Goal: Task Accomplishment & Management: Use online tool/utility

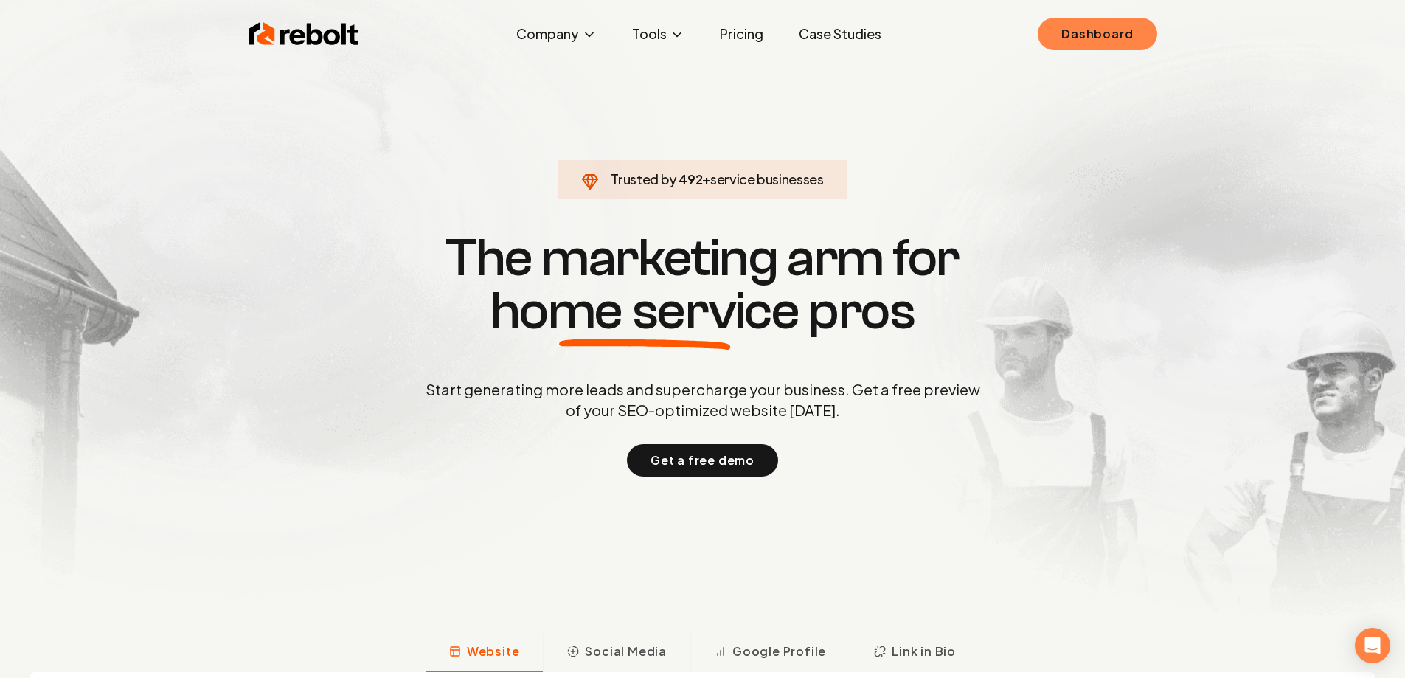
click at [1086, 39] on link "Dashboard" at bounding box center [1097, 34] width 119 height 32
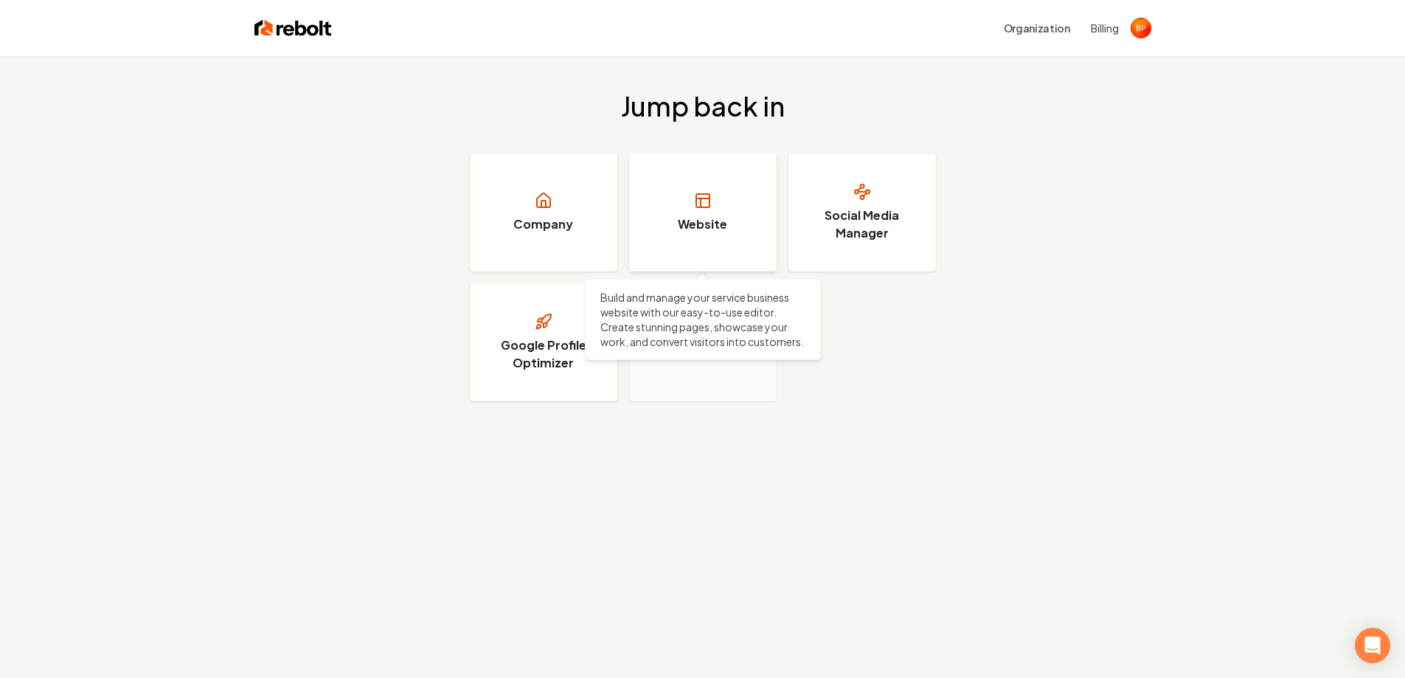
click at [711, 194] on icon at bounding box center [703, 201] width 18 height 18
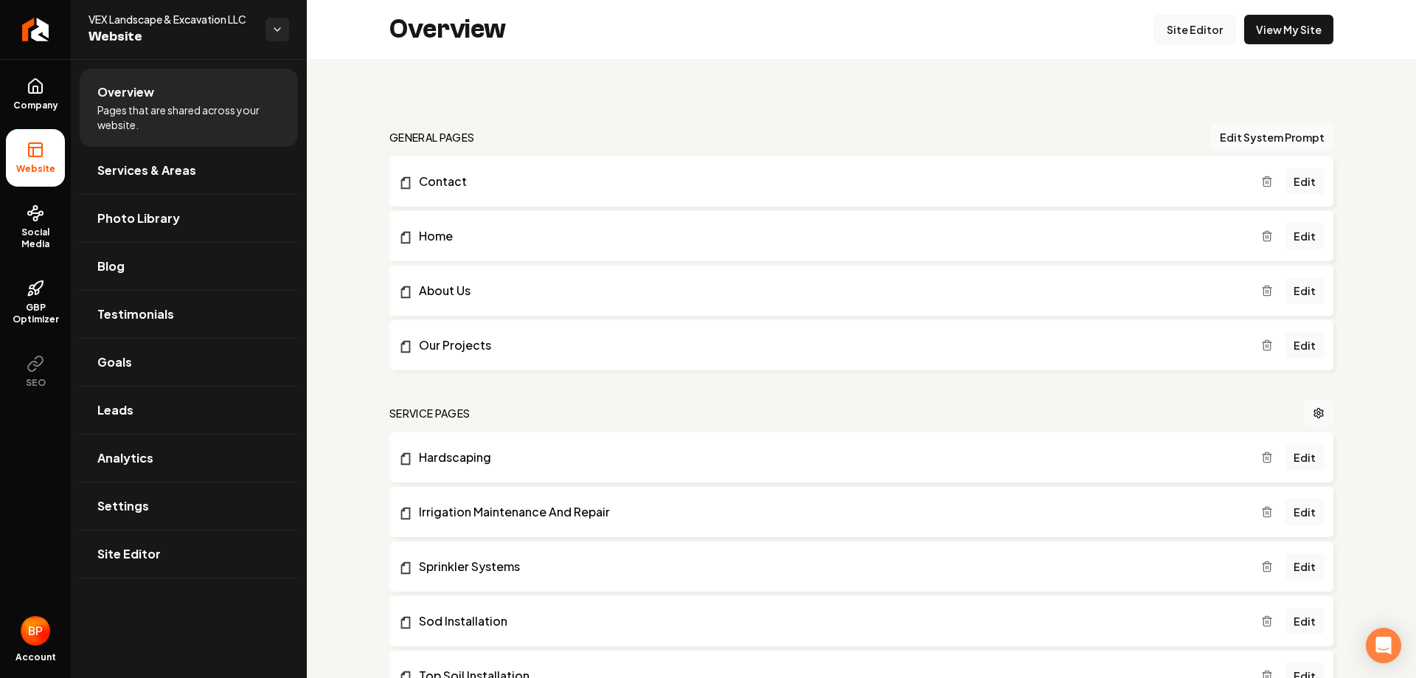
click at [1200, 29] on link "Site Editor" at bounding box center [1194, 29] width 81 height 29
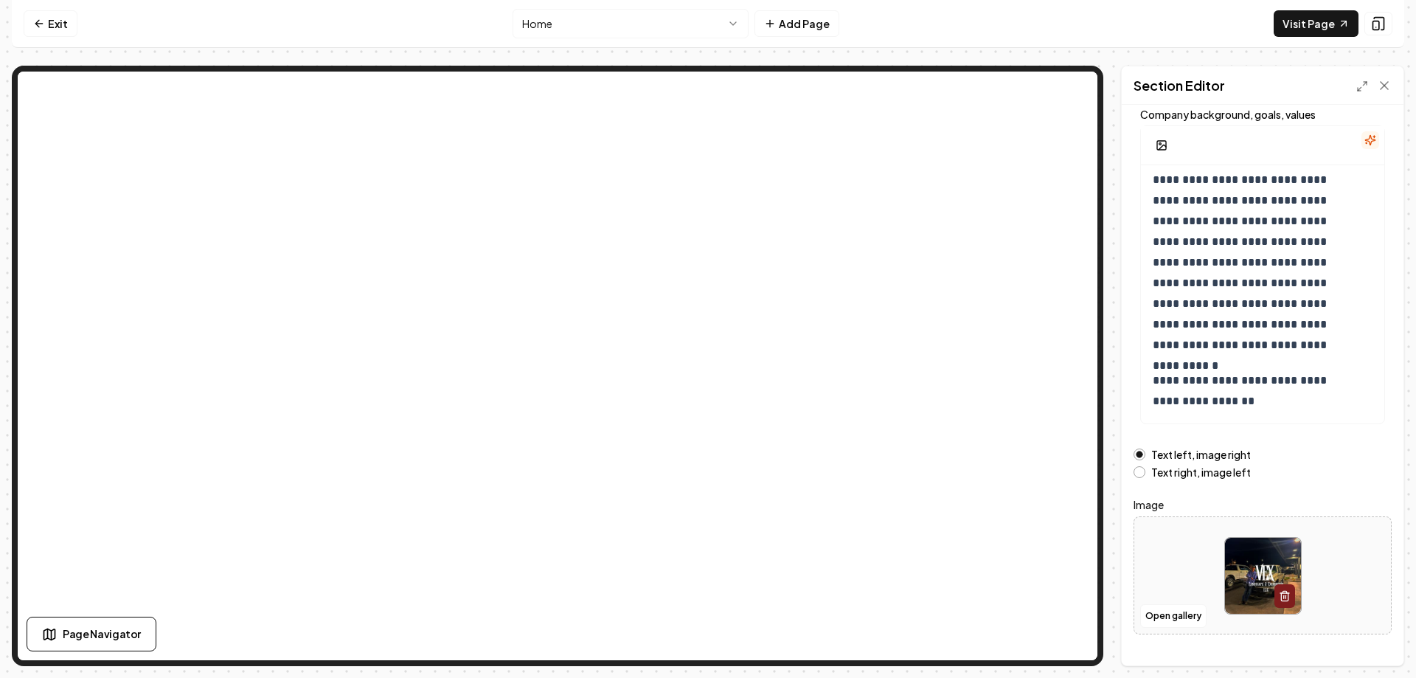
scroll to position [119, 0]
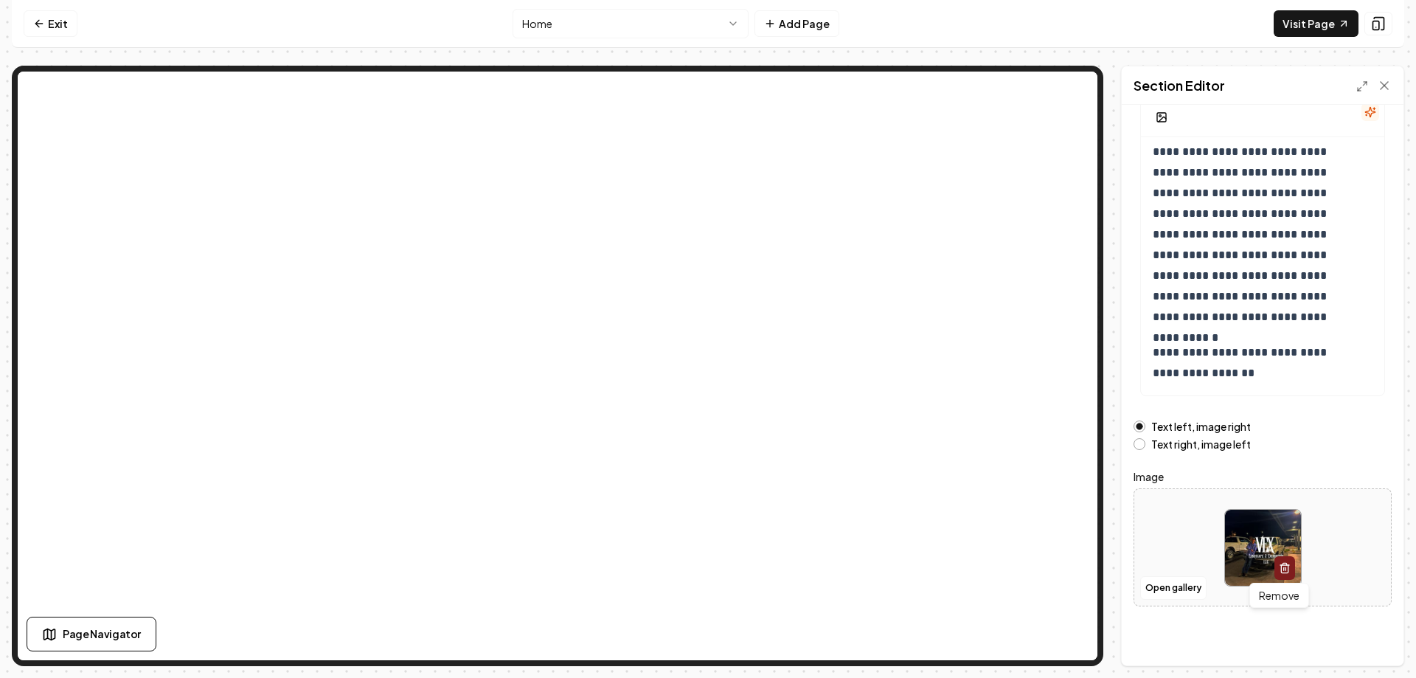
click at [1279, 566] on icon "button" at bounding box center [1285, 568] width 12 height 12
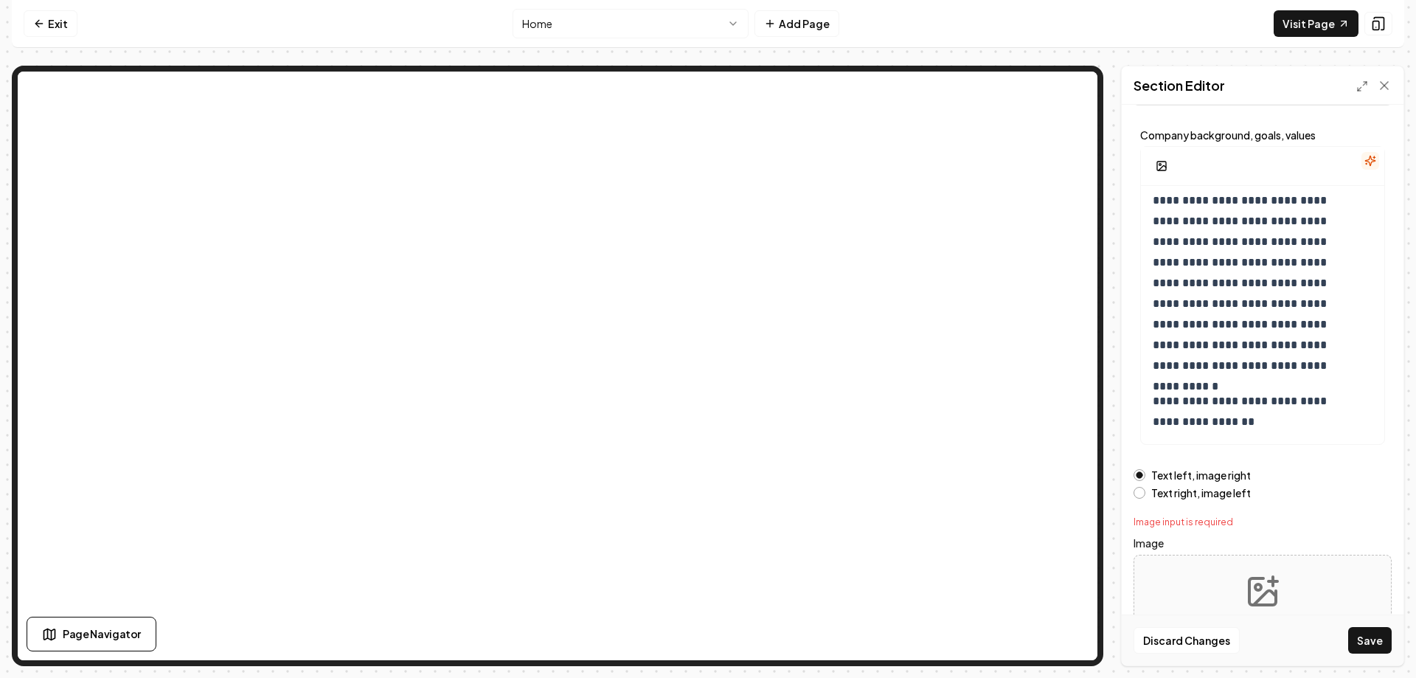
scroll to position [0, 0]
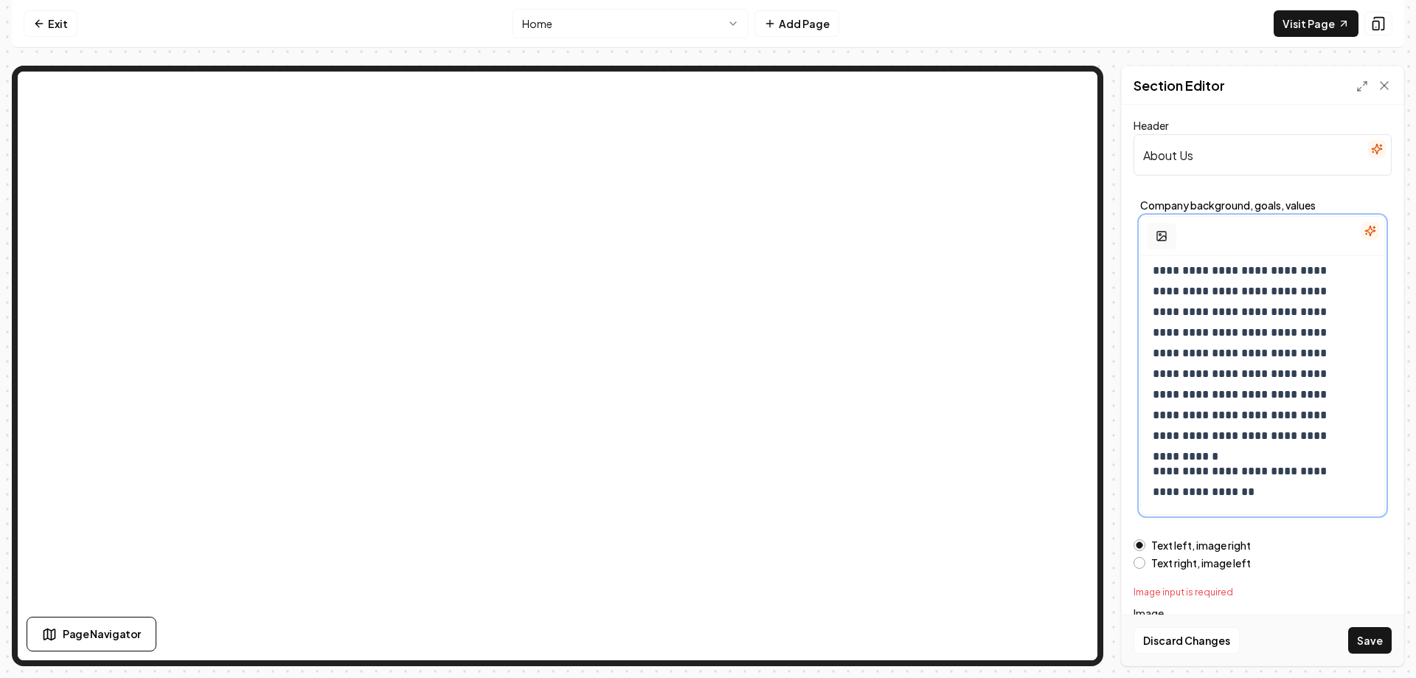
click at [1156, 232] on icon "button" at bounding box center [1162, 236] width 12 height 12
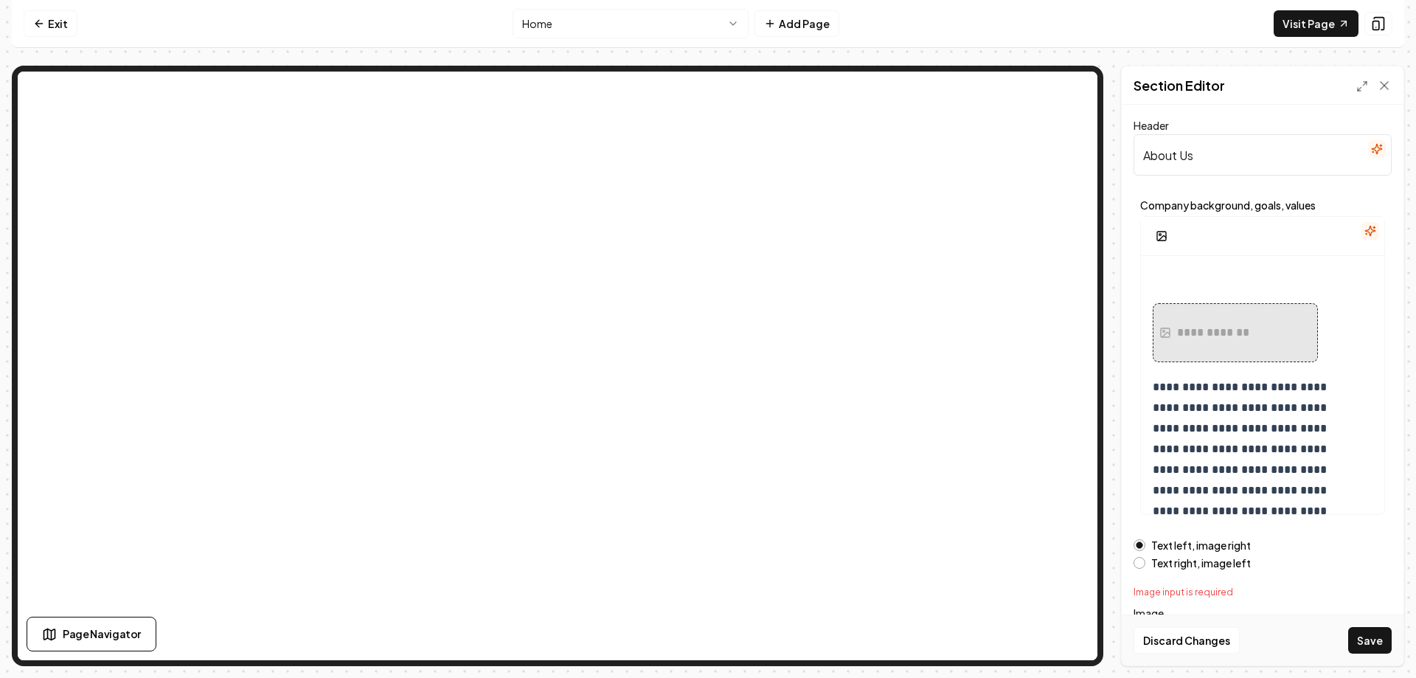
click at [1279, 159] on input "About Us" at bounding box center [1262, 154] width 258 height 41
click at [1205, 84] on h2 "Section Editor" at bounding box center [1178, 85] width 91 height 21
click at [1390, 86] on icon at bounding box center [1384, 85] width 15 height 15
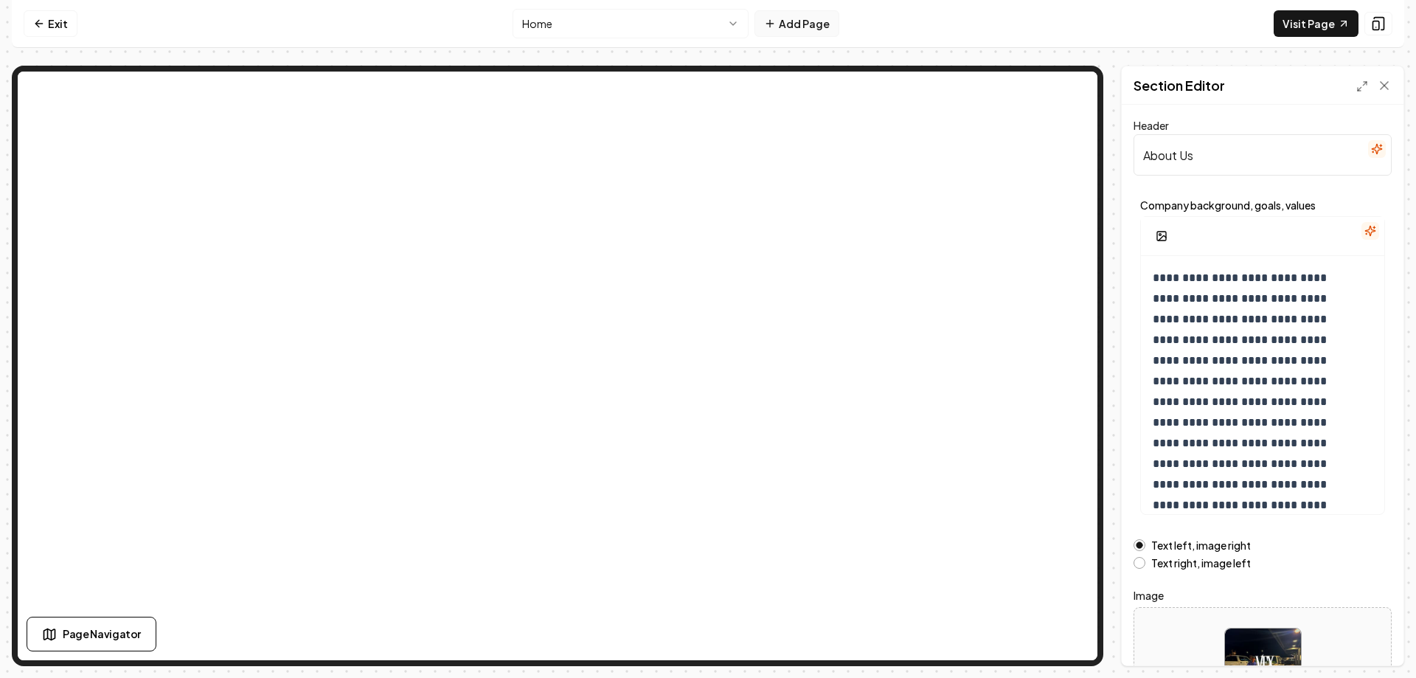
click at [796, 24] on button "Add Page" at bounding box center [796, 23] width 85 height 27
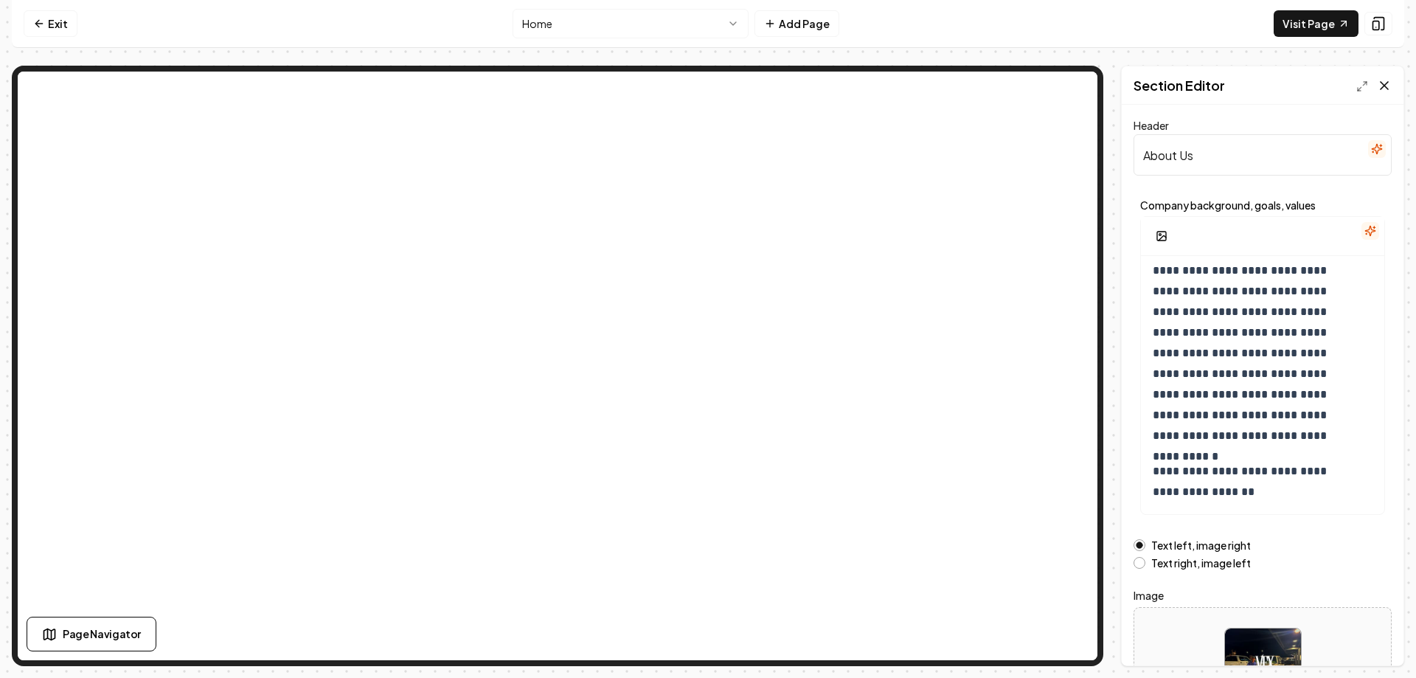
click at [1389, 84] on icon at bounding box center [1384, 85] width 15 height 15
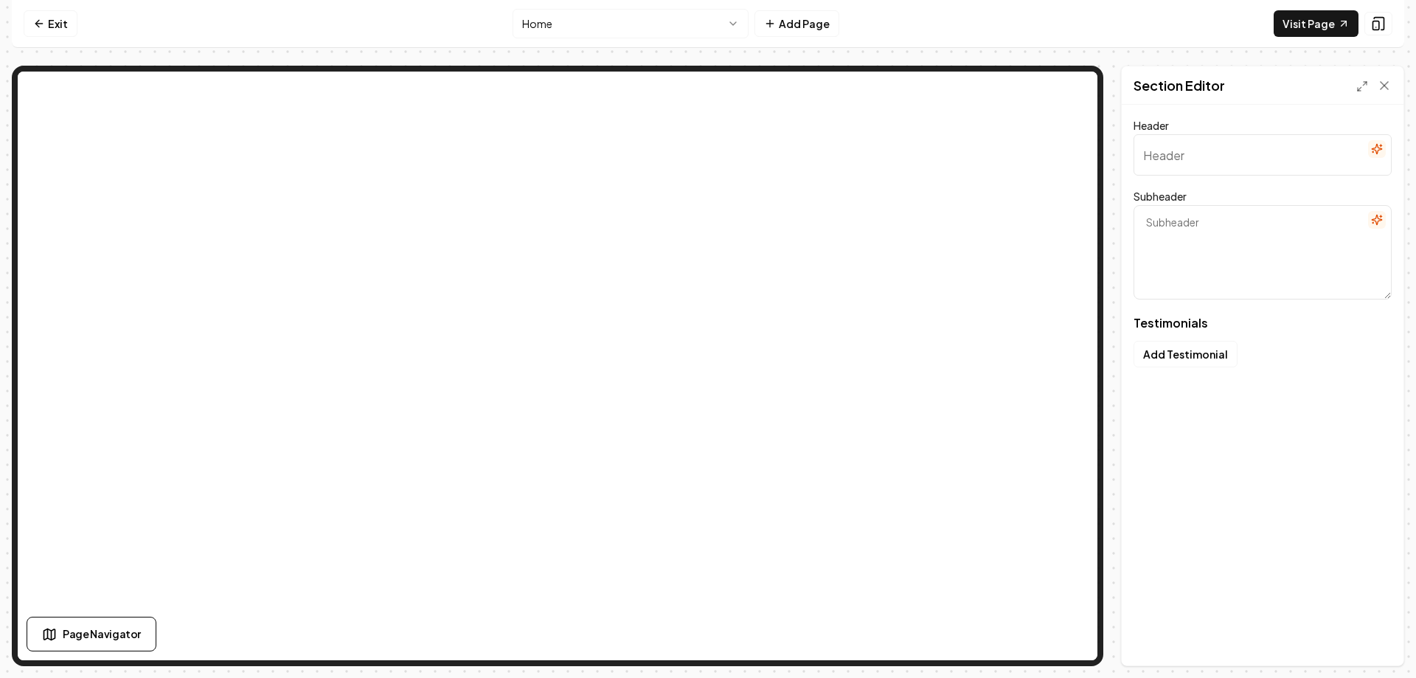
type input "Our clients love us"
type textarea "Here's some of what they had to say"
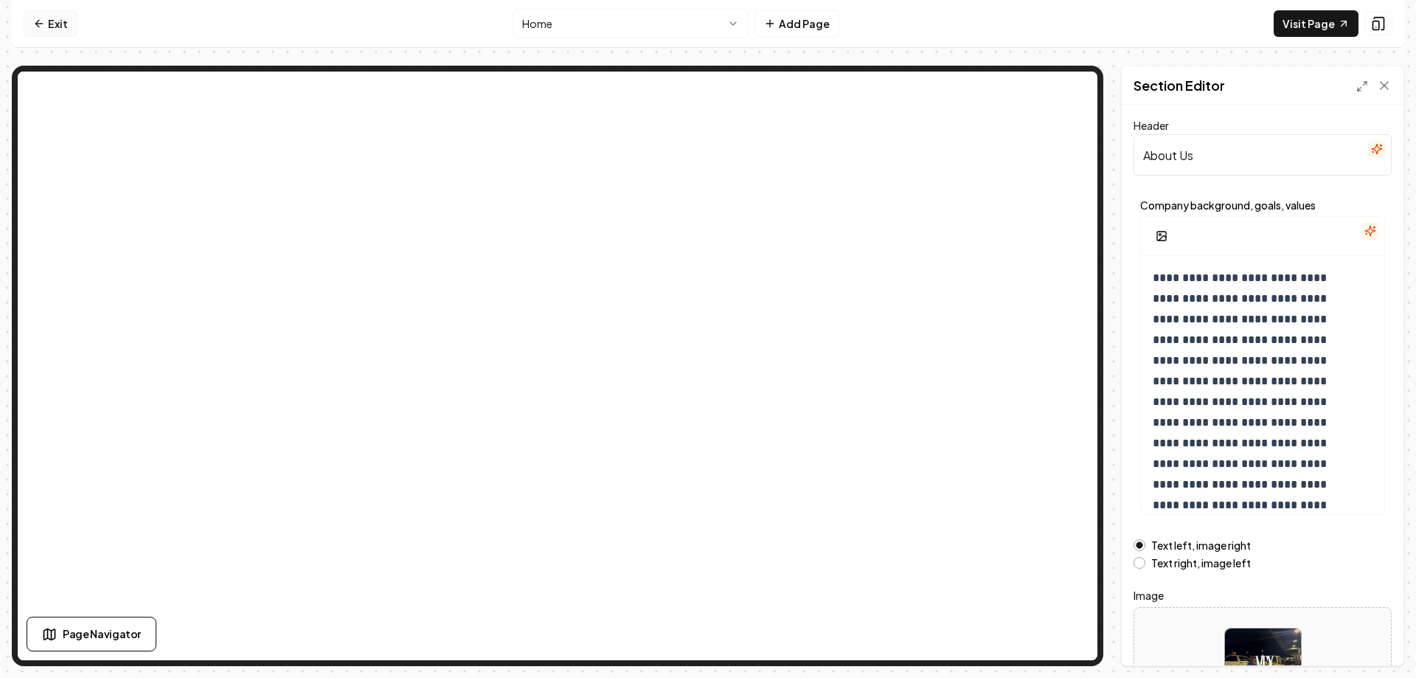
click at [63, 27] on link "Exit" at bounding box center [51, 23] width 54 height 27
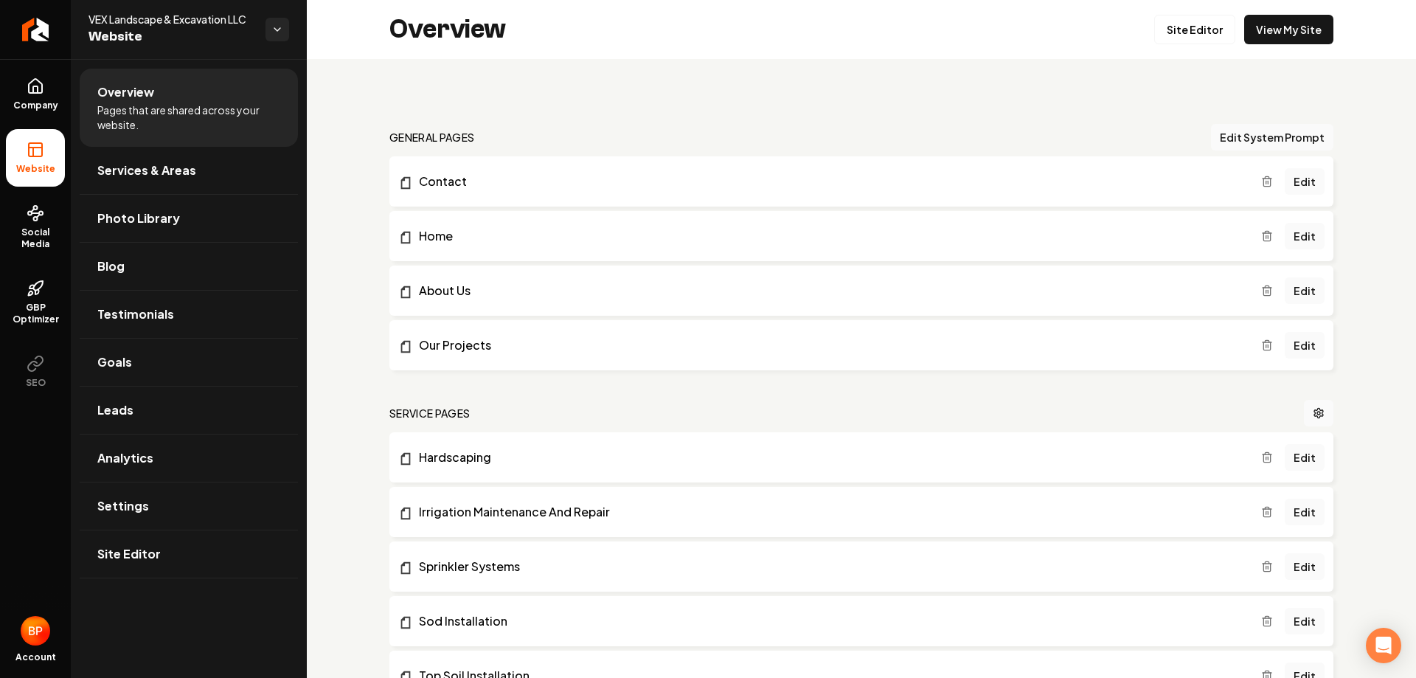
click at [235, 118] on span "Pages that are shared across your website." at bounding box center [188, 117] width 183 height 29
click at [196, 498] on link "Settings" at bounding box center [189, 505] width 218 height 47
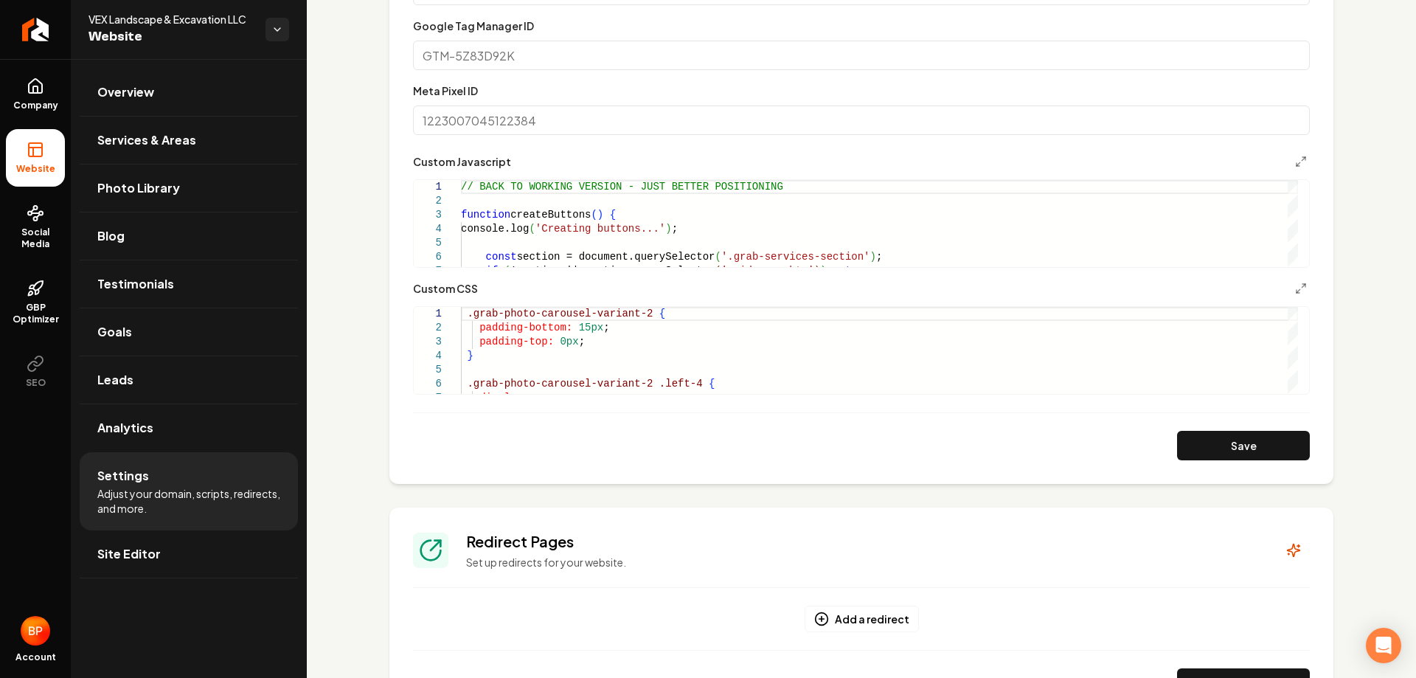
scroll to position [811, 0]
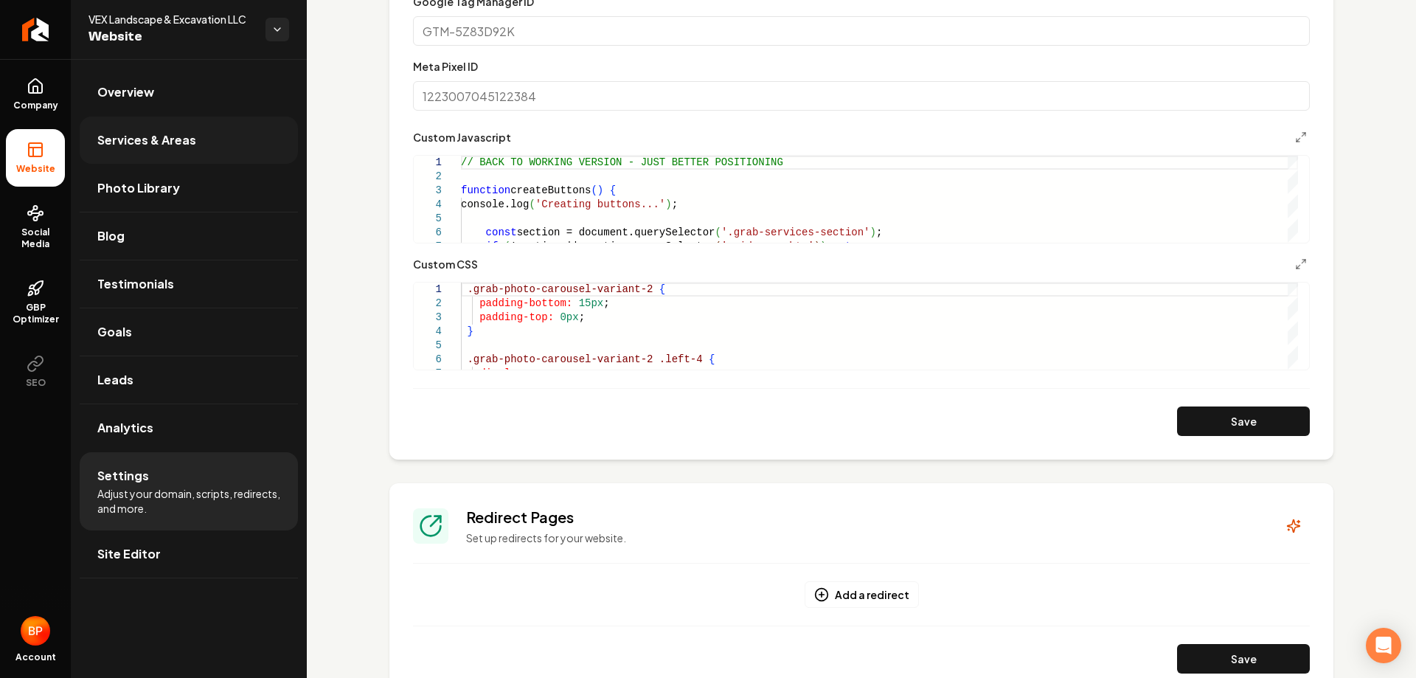
click at [227, 130] on link "Services & Areas" at bounding box center [189, 140] width 218 height 47
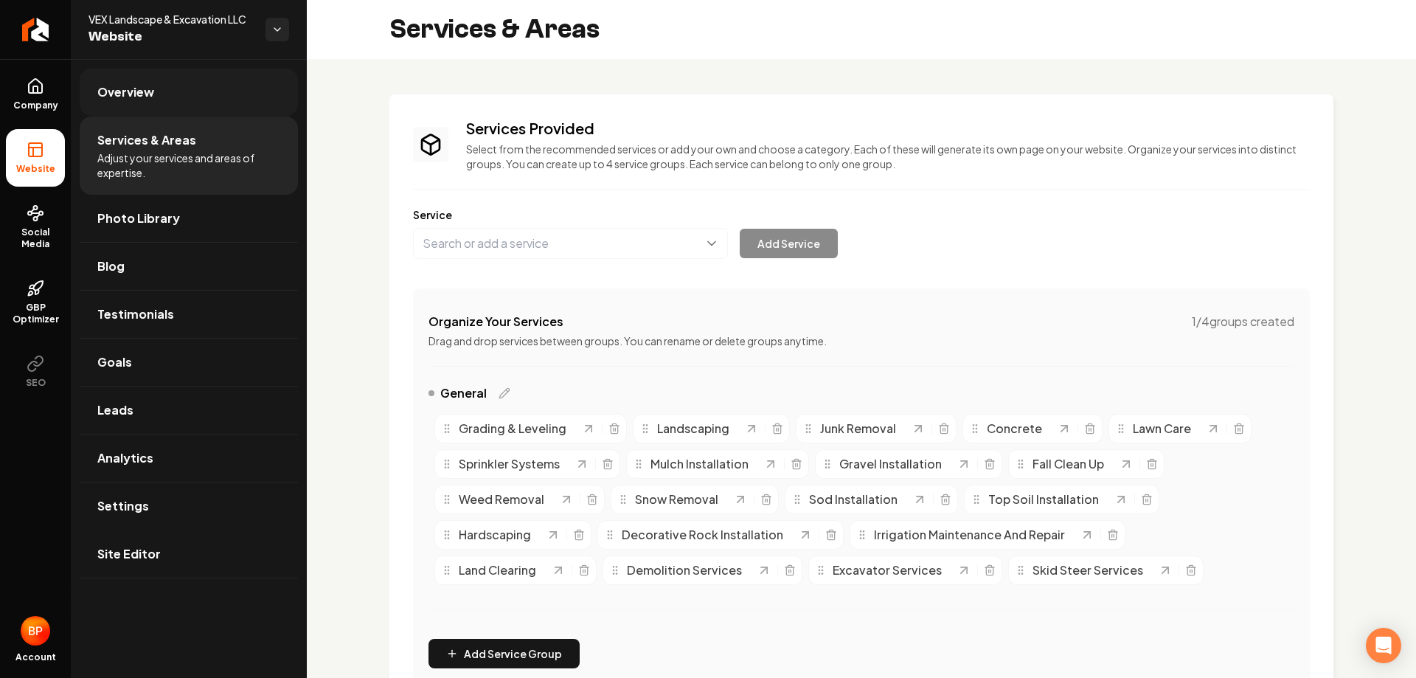
click at [210, 88] on link "Overview" at bounding box center [189, 92] width 218 height 47
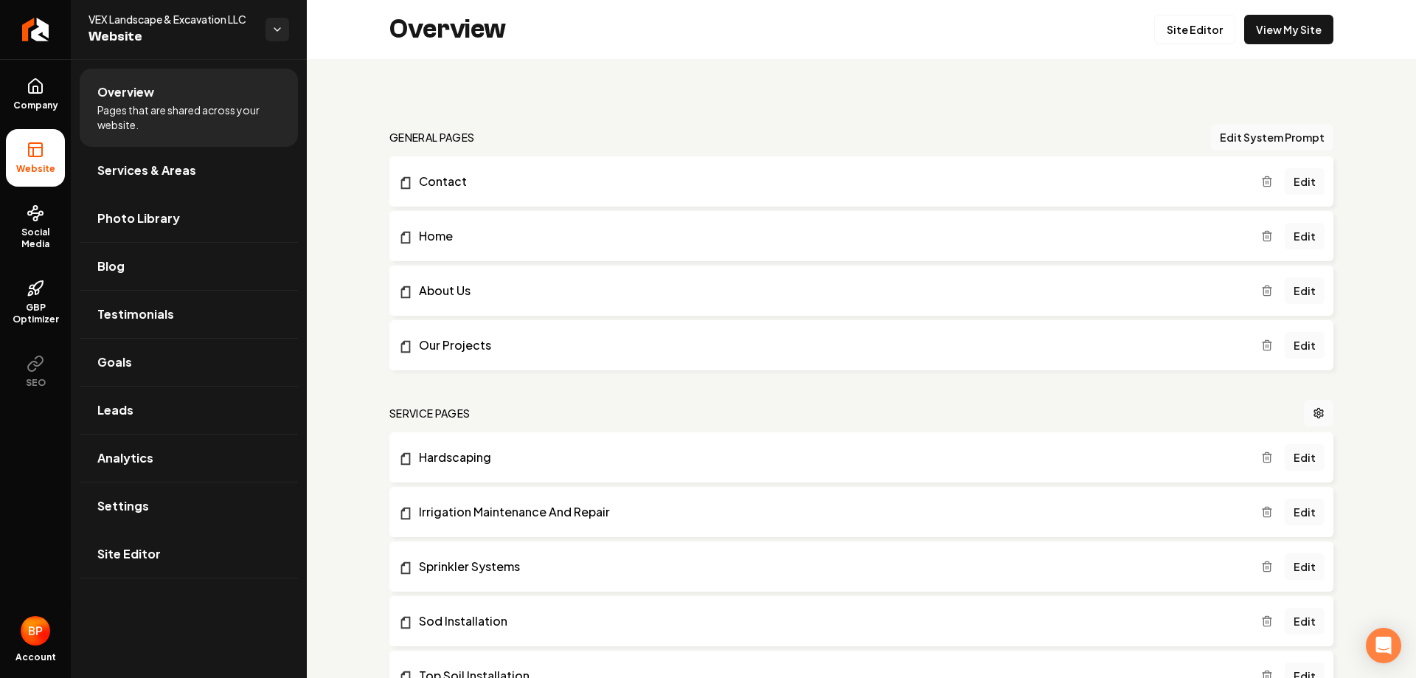
click at [480, 302] on li "About Us Edit" at bounding box center [861, 290] width 944 height 50
click at [1305, 294] on link "Edit" at bounding box center [1305, 290] width 40 height 27
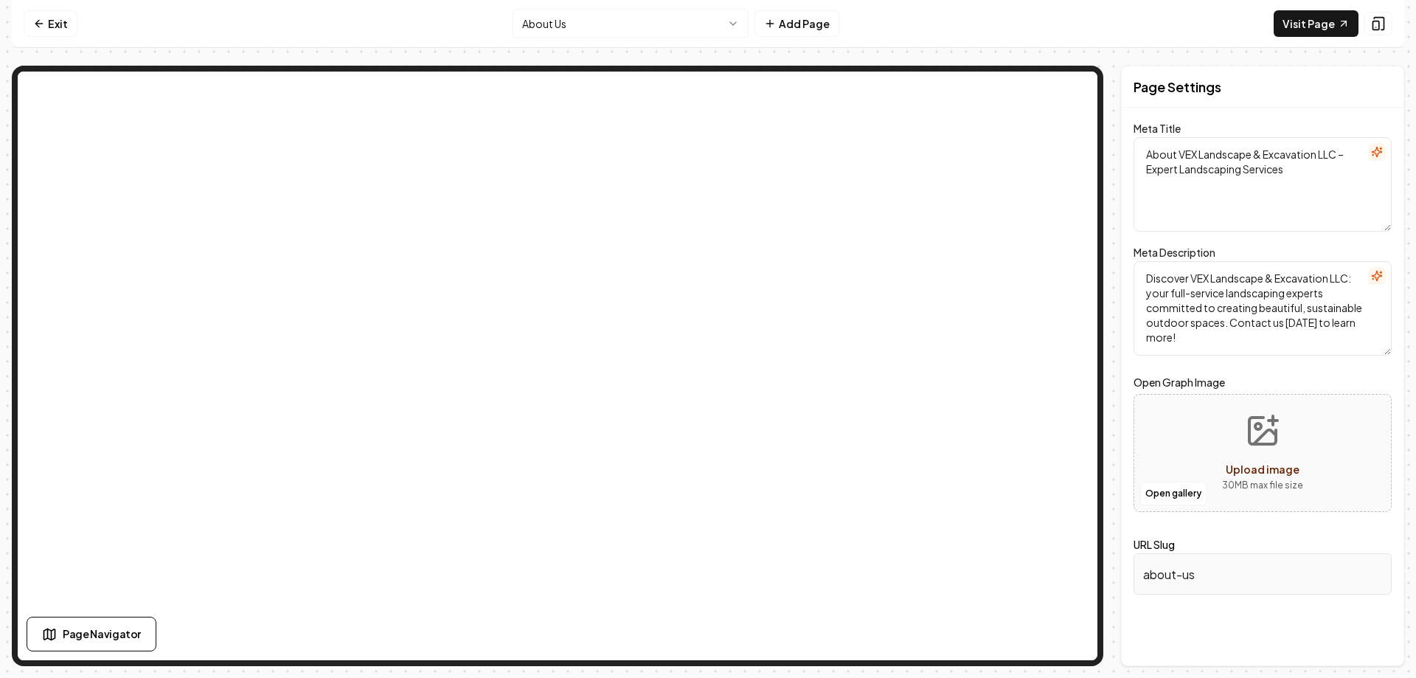
click at [650, 14] on html "Computer Required This feature is only available on a computer. Please switch t…" at bounding box center [708, 339] width 1416 height 678
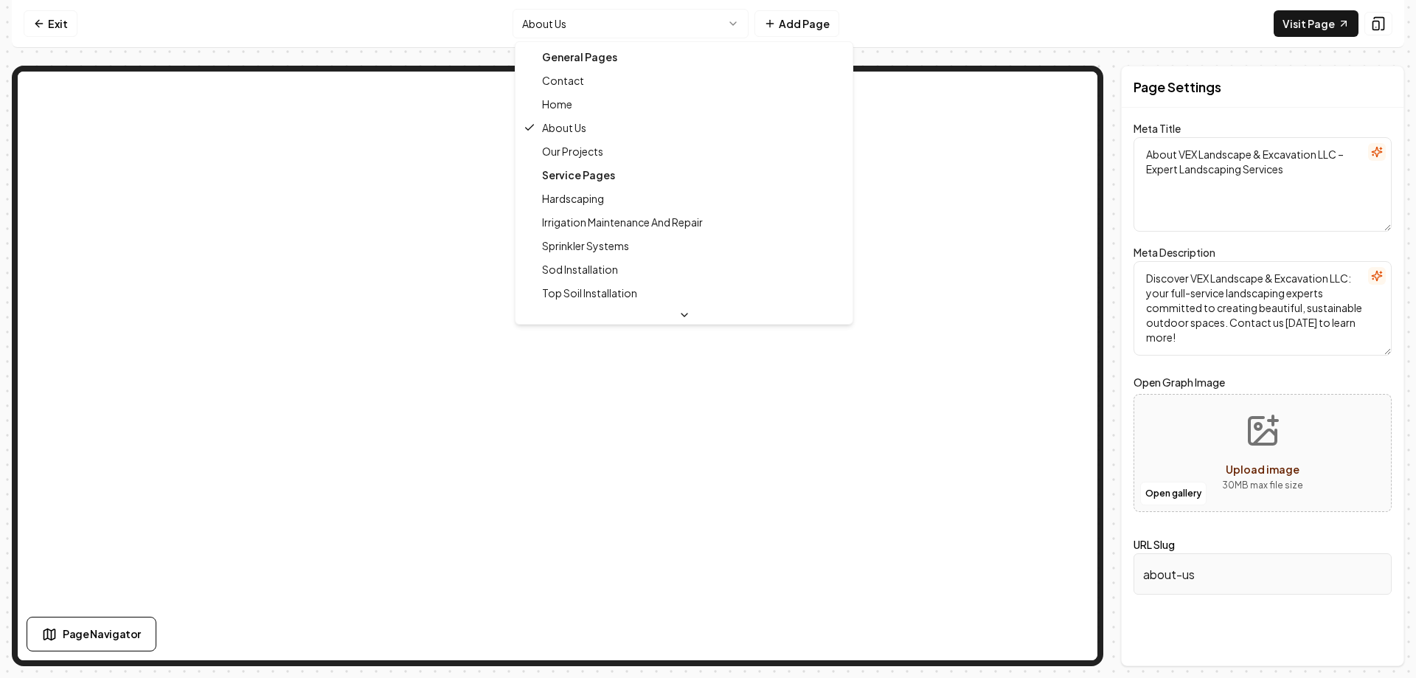
click at [606, 55] on div "General Pages" at bounding box center [683, 57] width 331 height 24
type textarea "Landscaping & Excavation Excellence | VEX Landscape & Excavation LLC"
type textarea "Discover stunning landscapes with VEX Landscape & Excavation LLC. Over 60 years…"
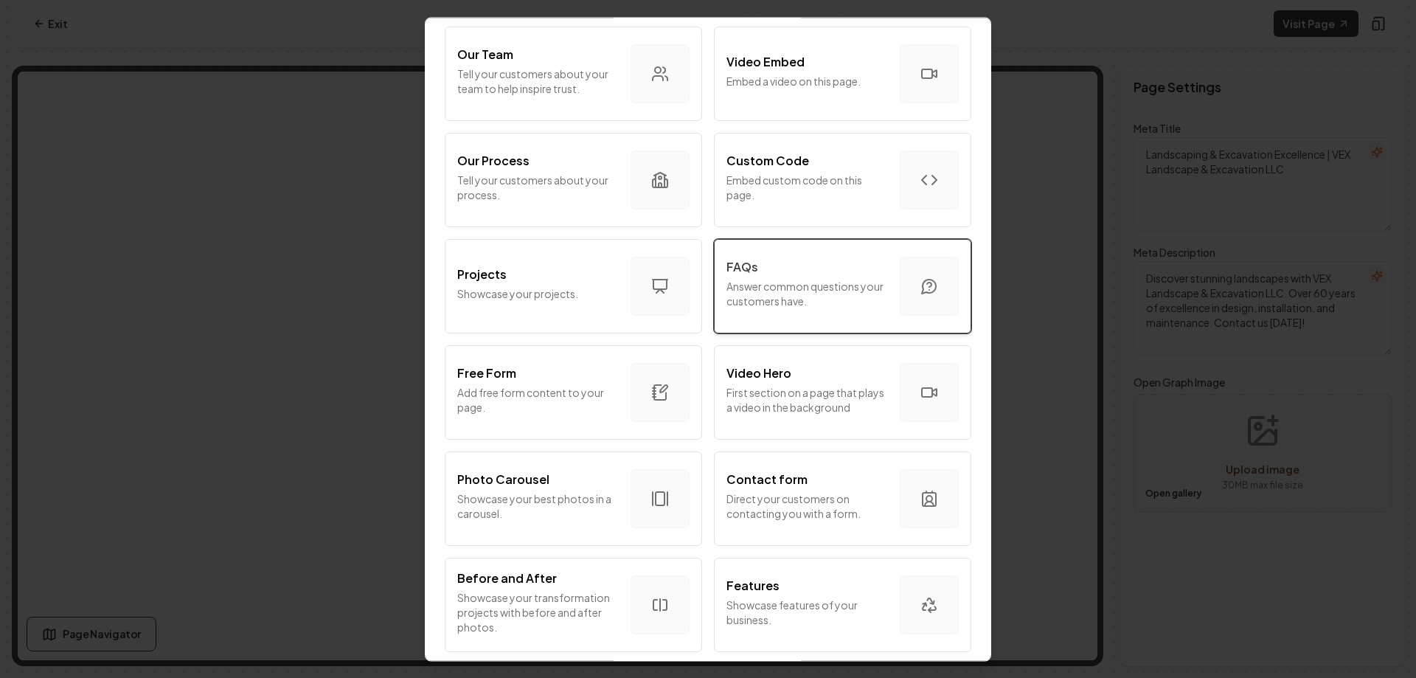
scroll to position [747, 0]
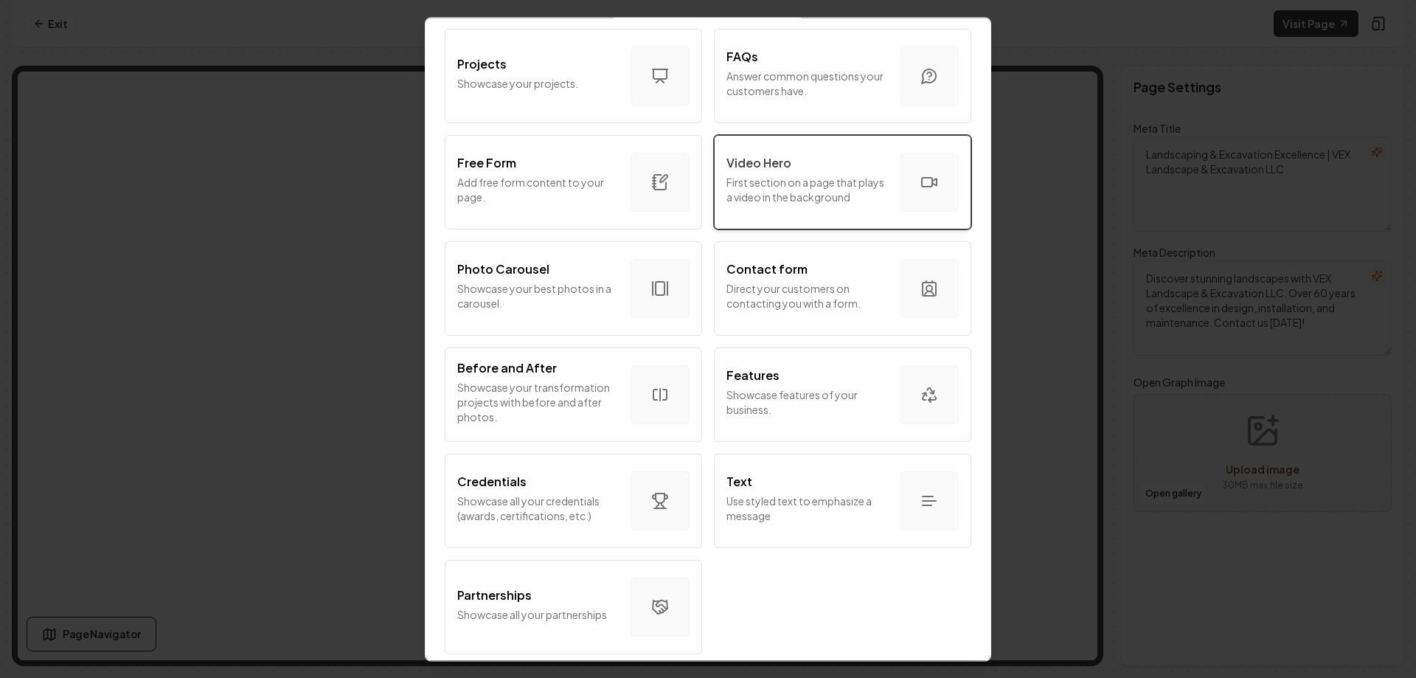
click at [842, 175] on p "First section on a page that plays a video in the background" at bounding box center [807, 189] width 162 height 29
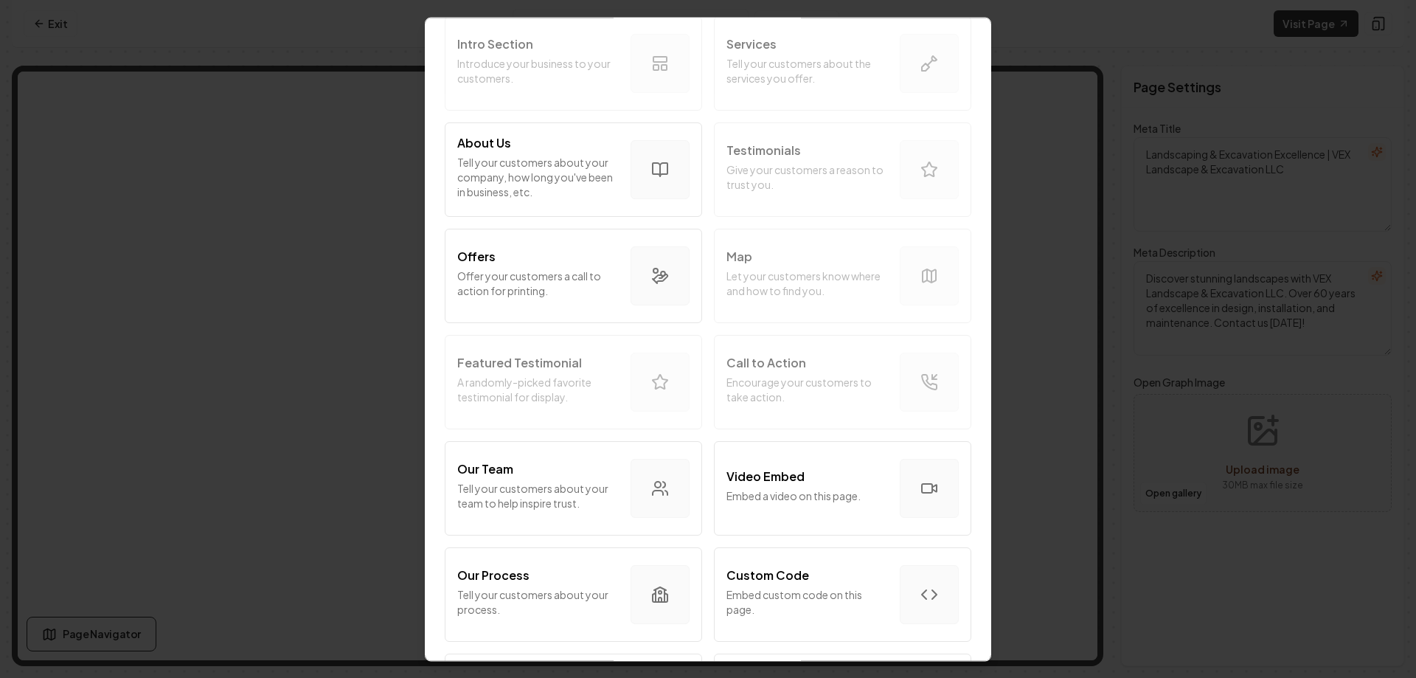
scroll to position [157, 0]
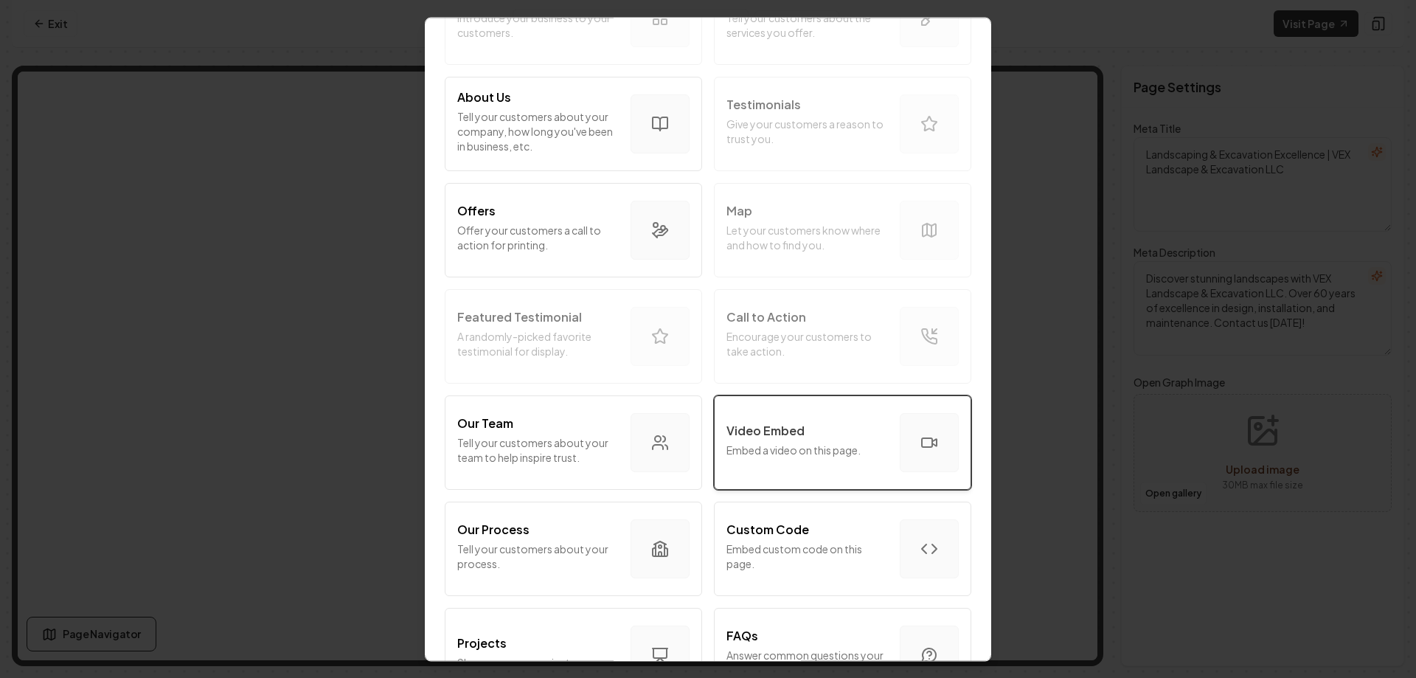
click at [814, 440] on div "Video Embed Embed a video on this page." at bounding box center [807, 442] width 162 height 41
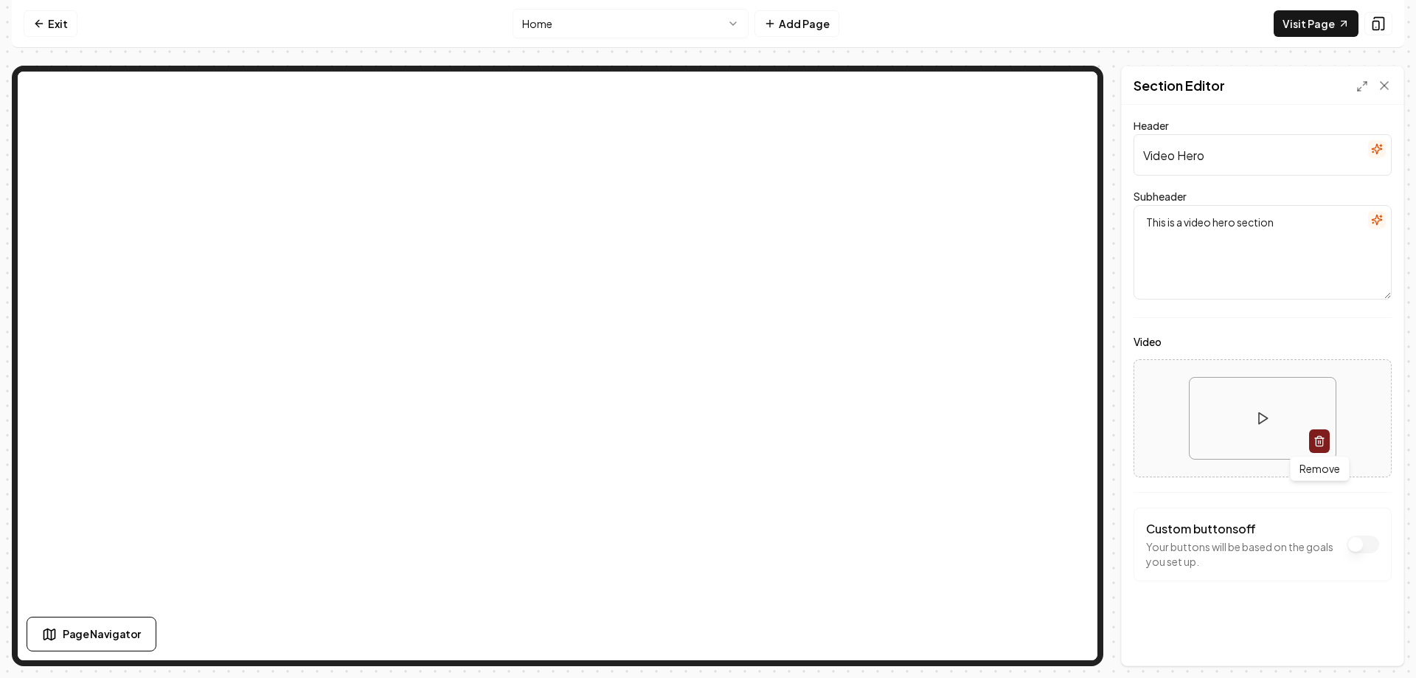
click at [1320, 441] on button "button" at bounding box center [1319, 441] width 21 height 24
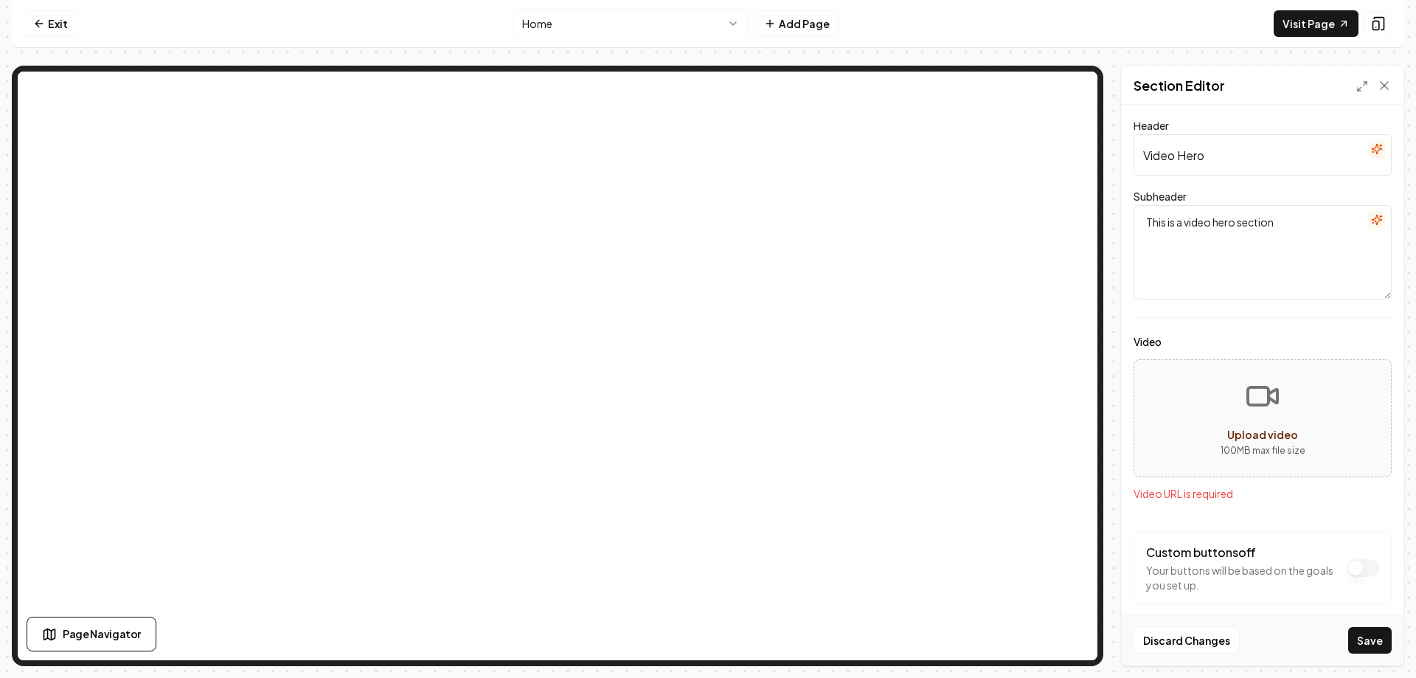
click at [1256, 421] on button "Upload video 100 MB max file size" at bounding box center [1262, 418] width 257 height 103
type input "**********"
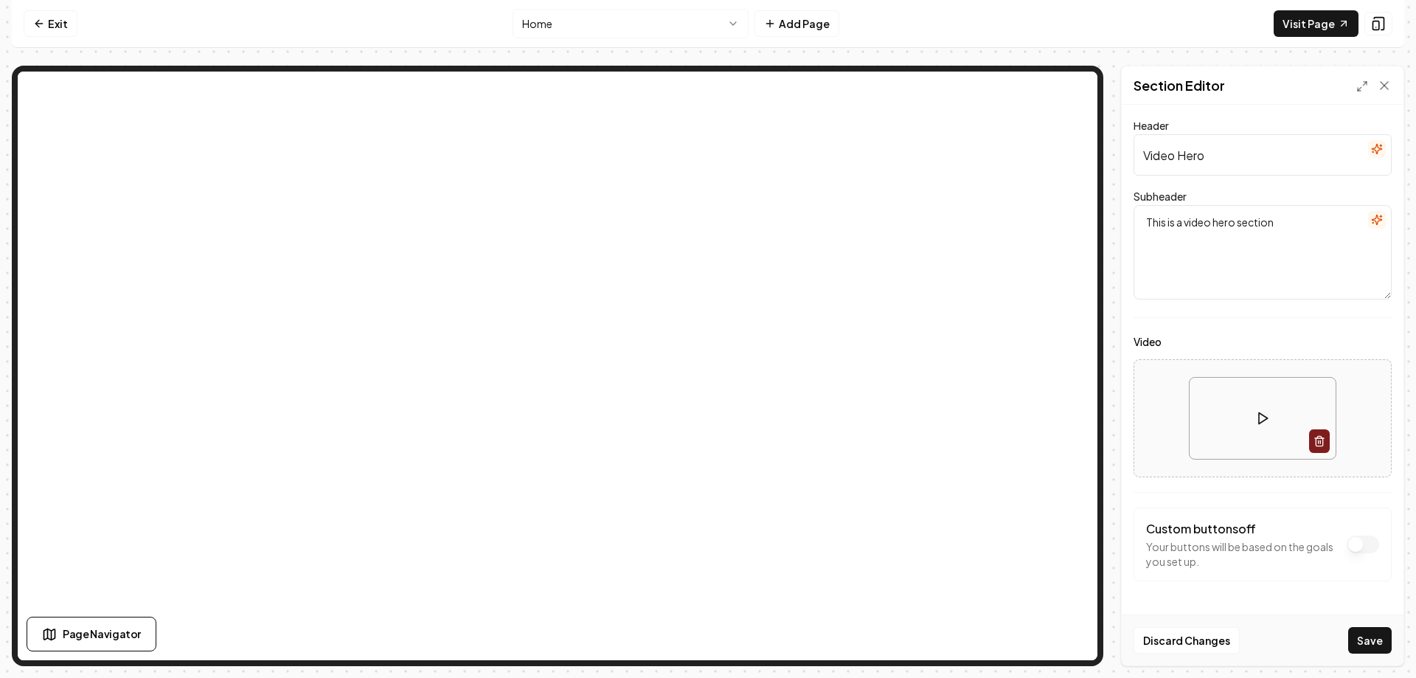
click at [1256, 412] on icon at bounding box center [1262, 418] width 15 height 15
click at [1361, 642] on button "Save" at bounding box center [1370, 640] width 44 height 27
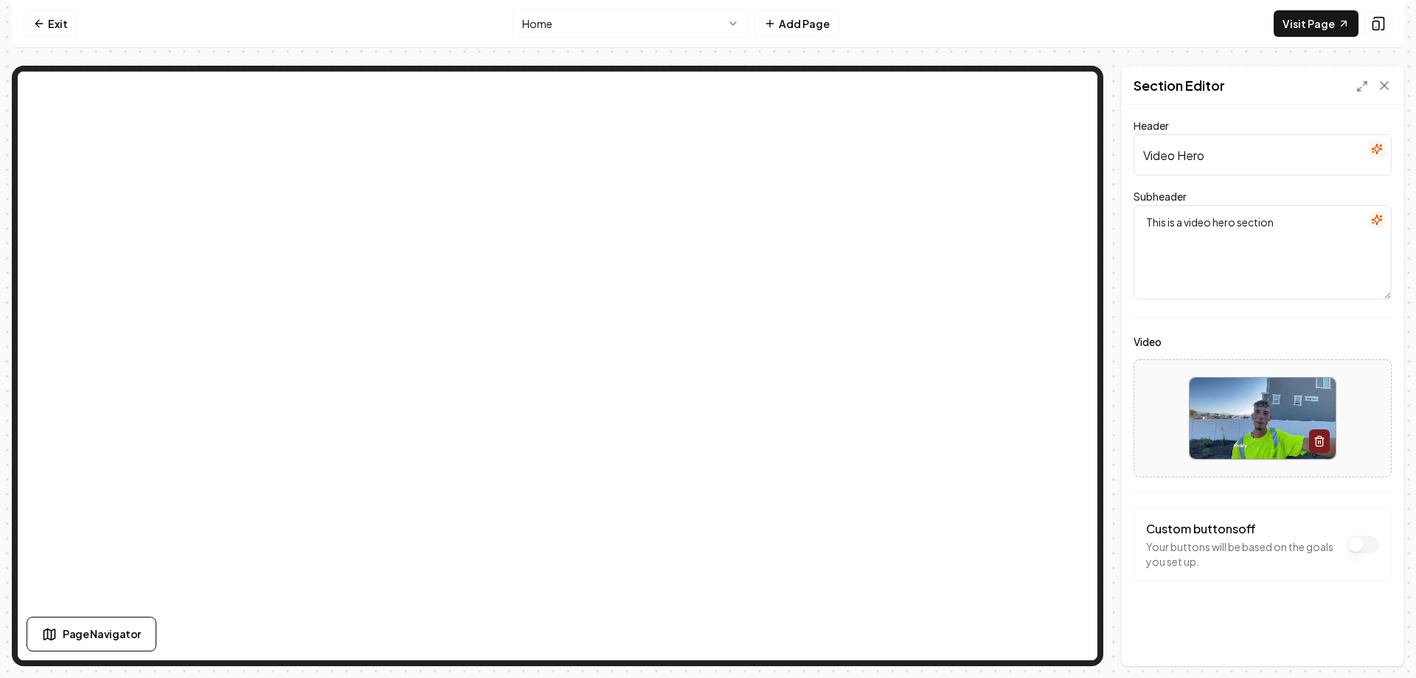
click at [1241, 408] on video at bounding box center [1263, 419] width 146 height 82
click at [1285, 147] on input "Video Hero" at bounding box center [1262, 154] width 258 height 41
click at [1255, 260] on textarea "This is a video hero section" at bounding box center [1262, 252] width 258 height 94
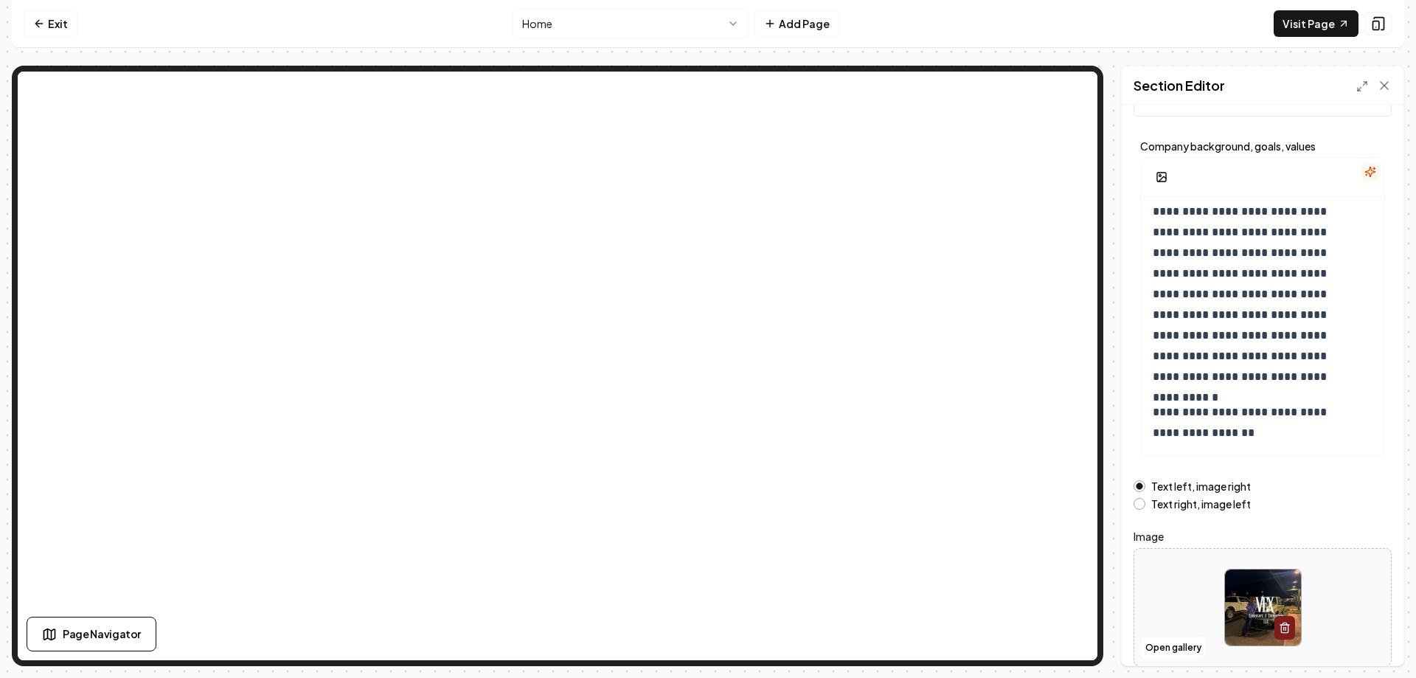
scroll to position [119, 0]
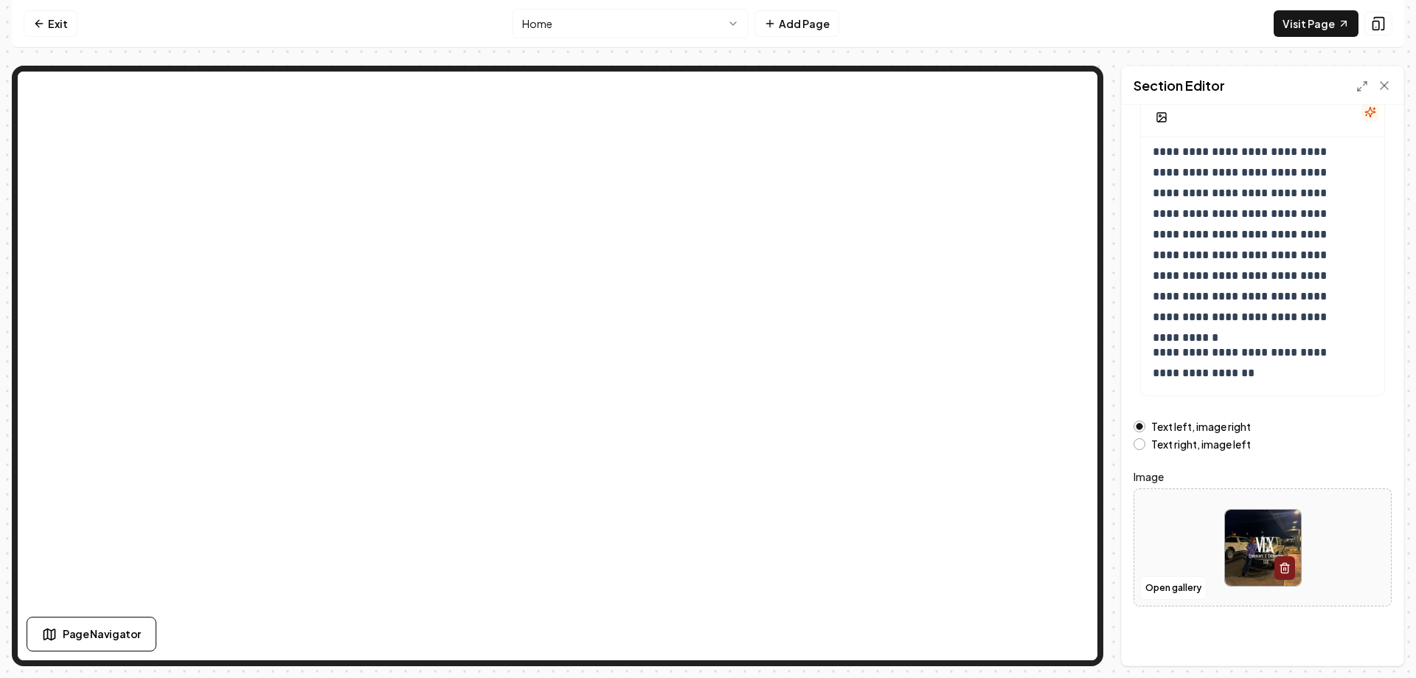
click at [1252, 512] on img at bounding box center [1263, 548] width 76 height 76
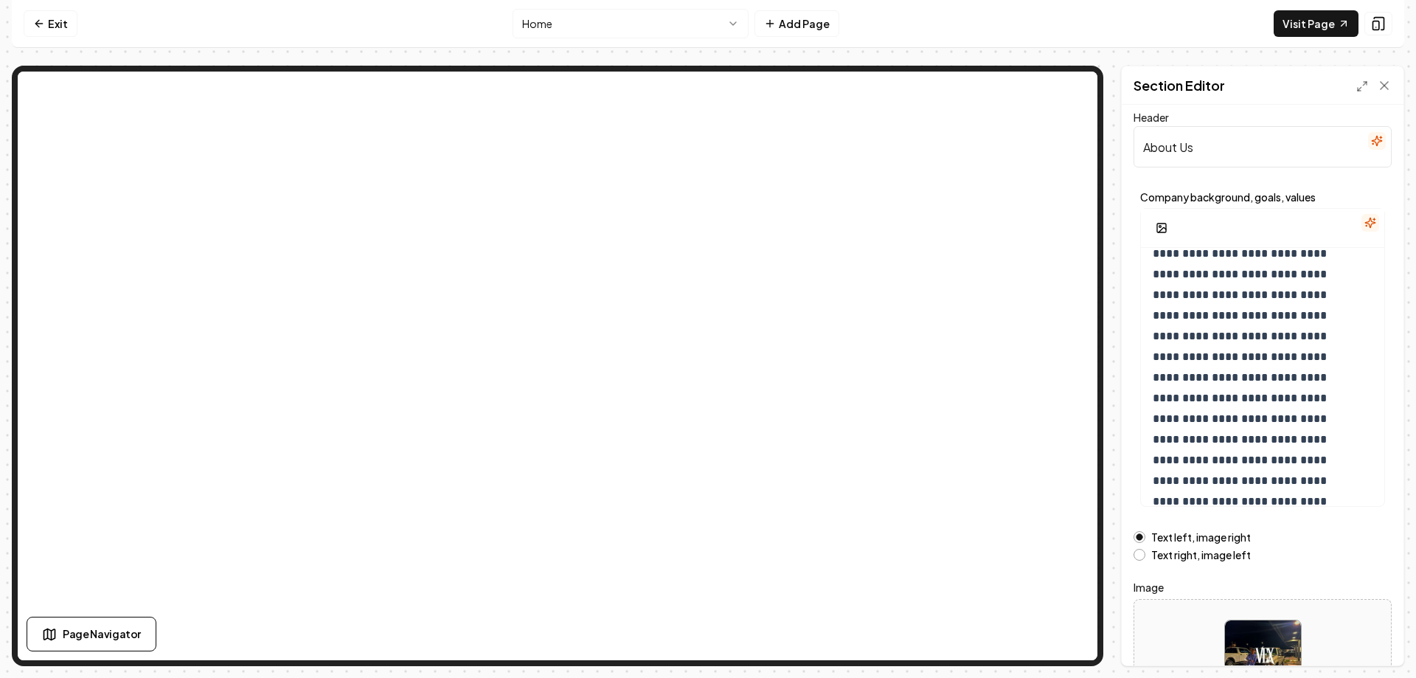
scroll to position [0, 0]
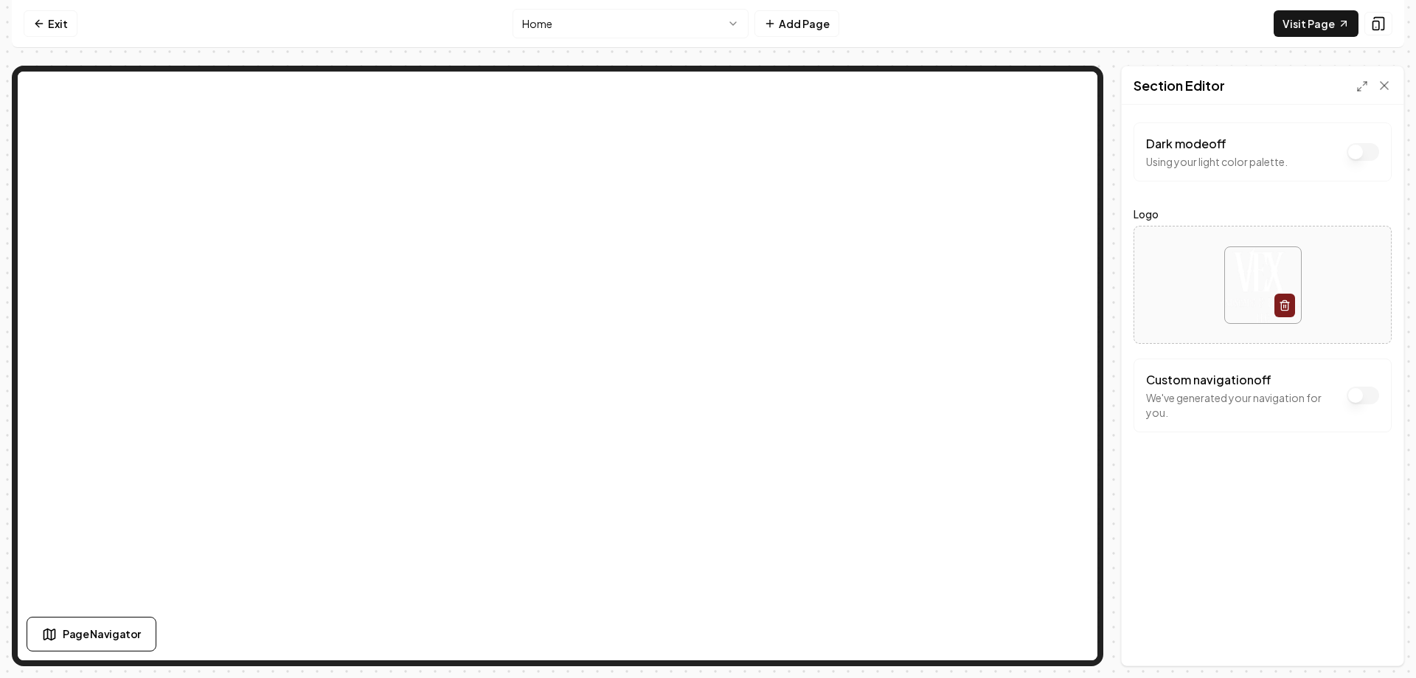
click at [1166, 152] on div "Dark mode off Using your light color palette." at bounding box center [1217, 152] width 142 height 34
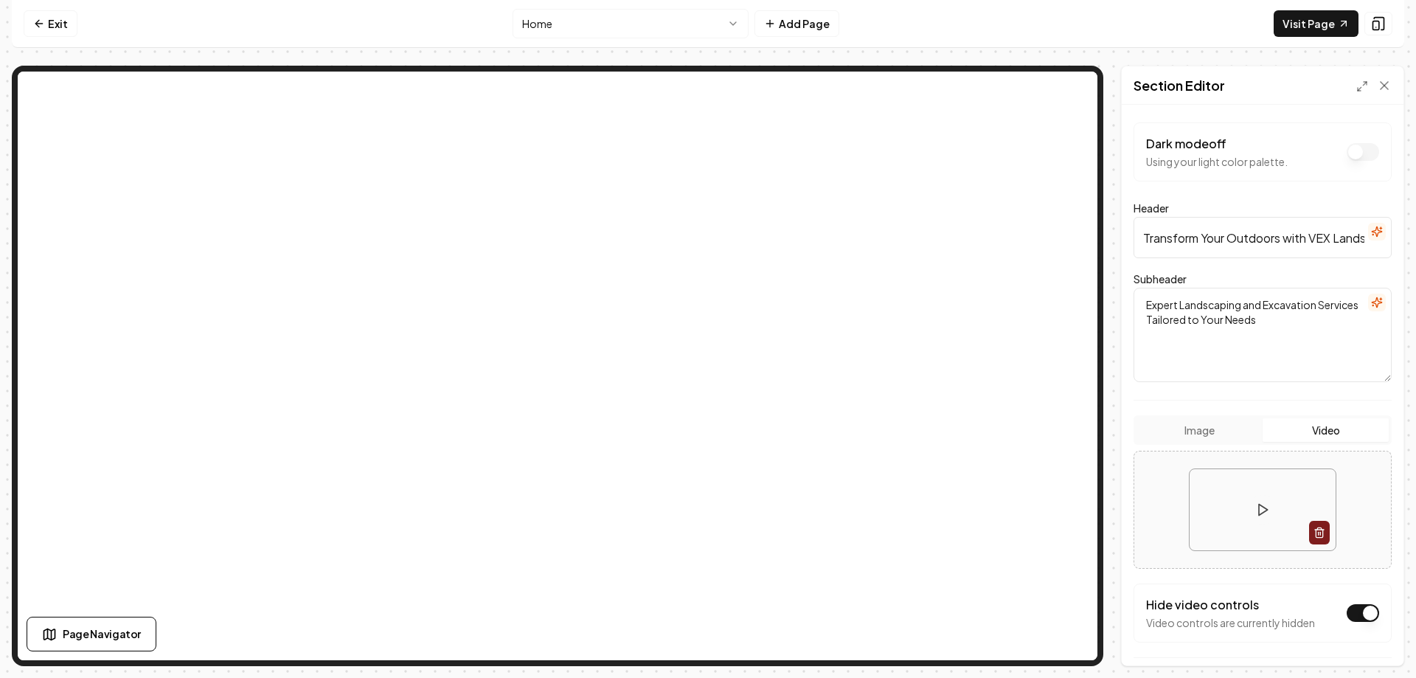
click at [1386, 84] on icon at bounding box center [1384, 85] width 15 height 15
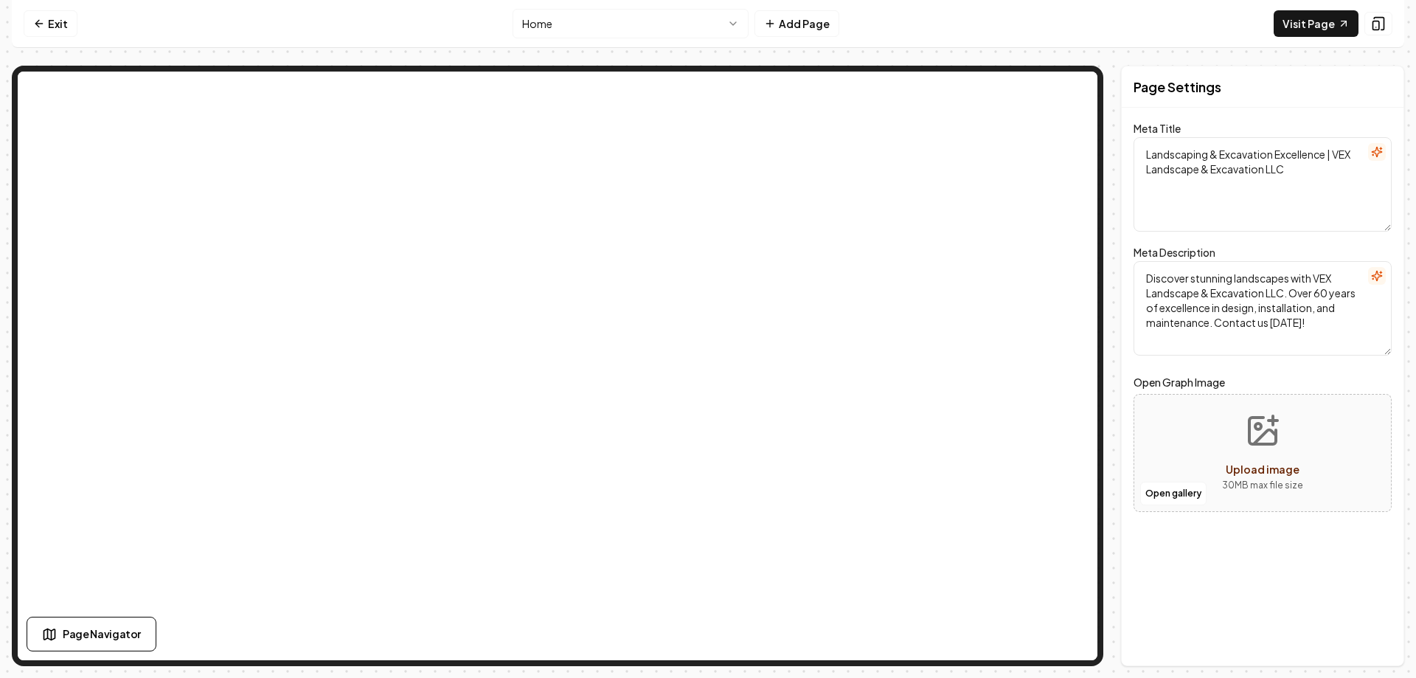
click at [1166, 257] on label "Meta Description" at bounding box center [1174, 252] width 82 height 13
click at [1166, 261] on textarea "Discover stunning landscapes with VEX Landscape & Excavation LLC. Over 60 years…" at bounding box center [1262, 308] width 258 height 94
click at [1204, 283] on textarea "Discover stunning landscapes with VEX Landscape & Excavation LLC. Over 60 years…" at bounding box center [1262, 308] width 258 height 94
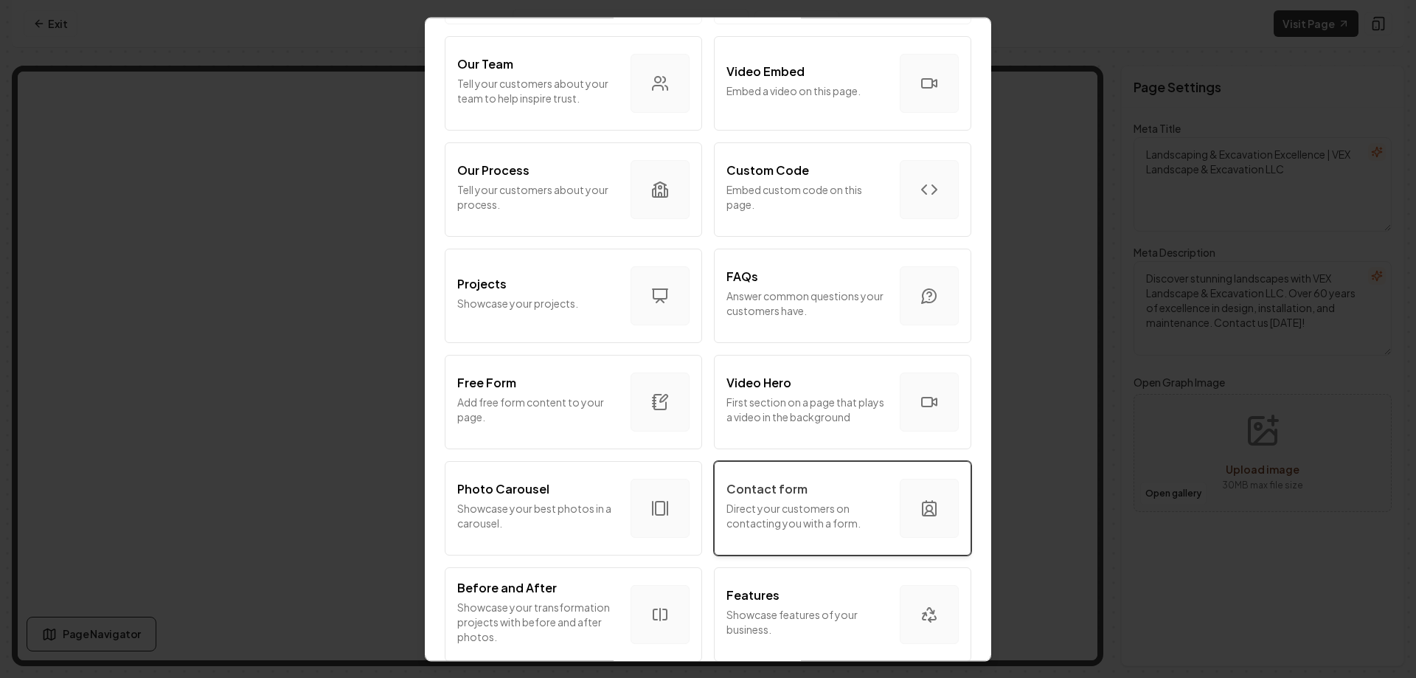
scroll to position [747, 0]
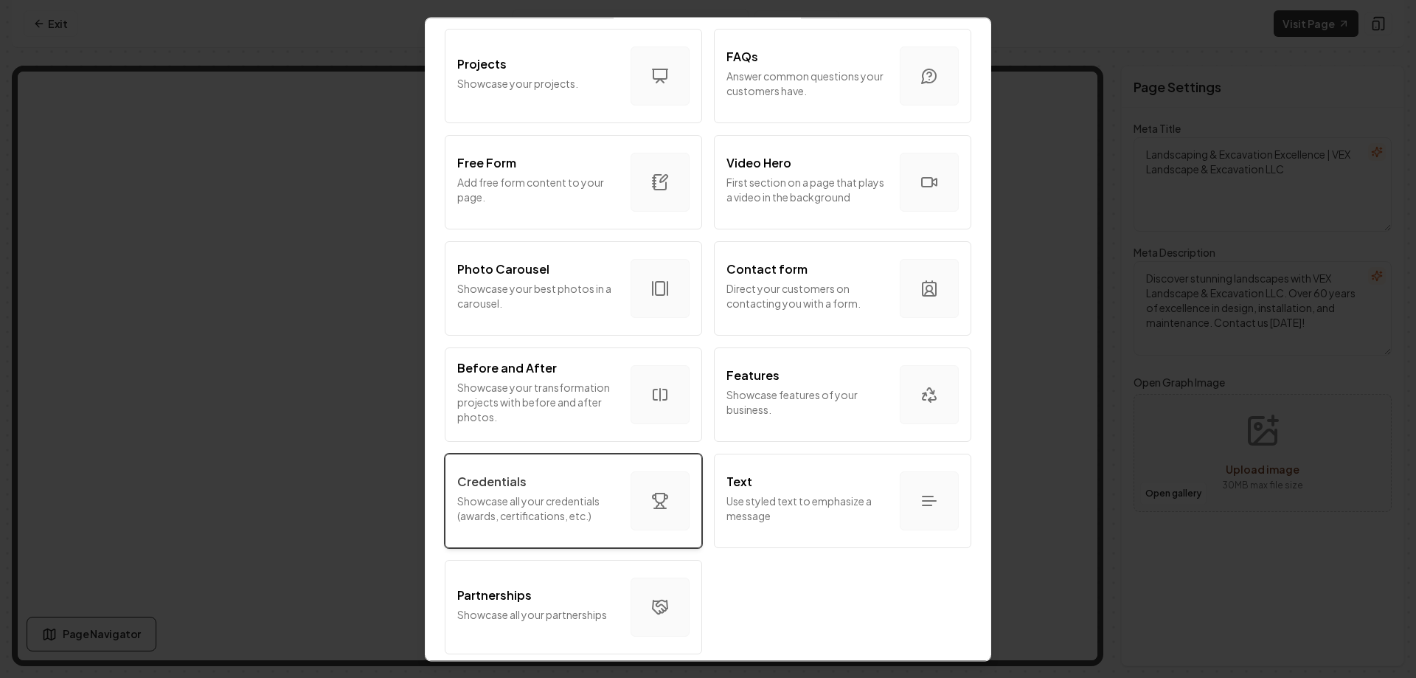
click at [566, 497] on p "Showcase all your credentials (awards, certifications, etc.)" at bounding box center [538, 507] width 162 height 29
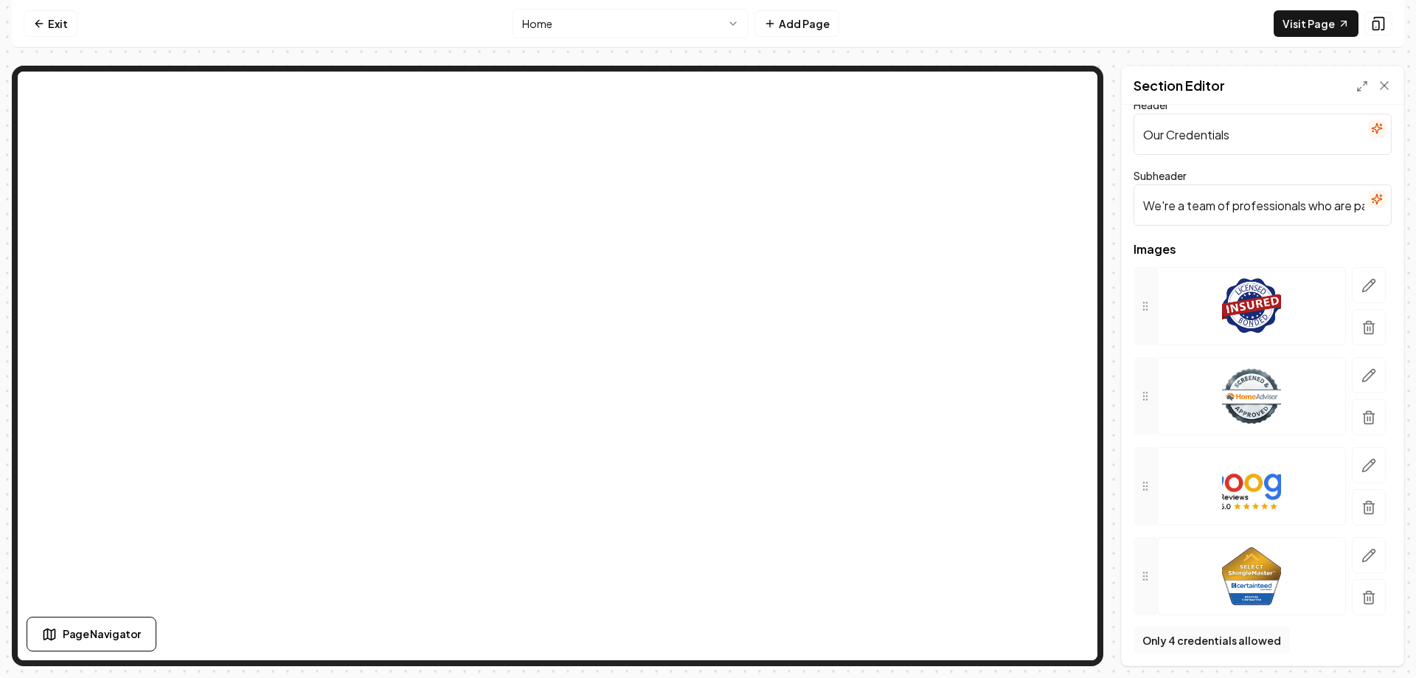
scroll to position [27, 0]
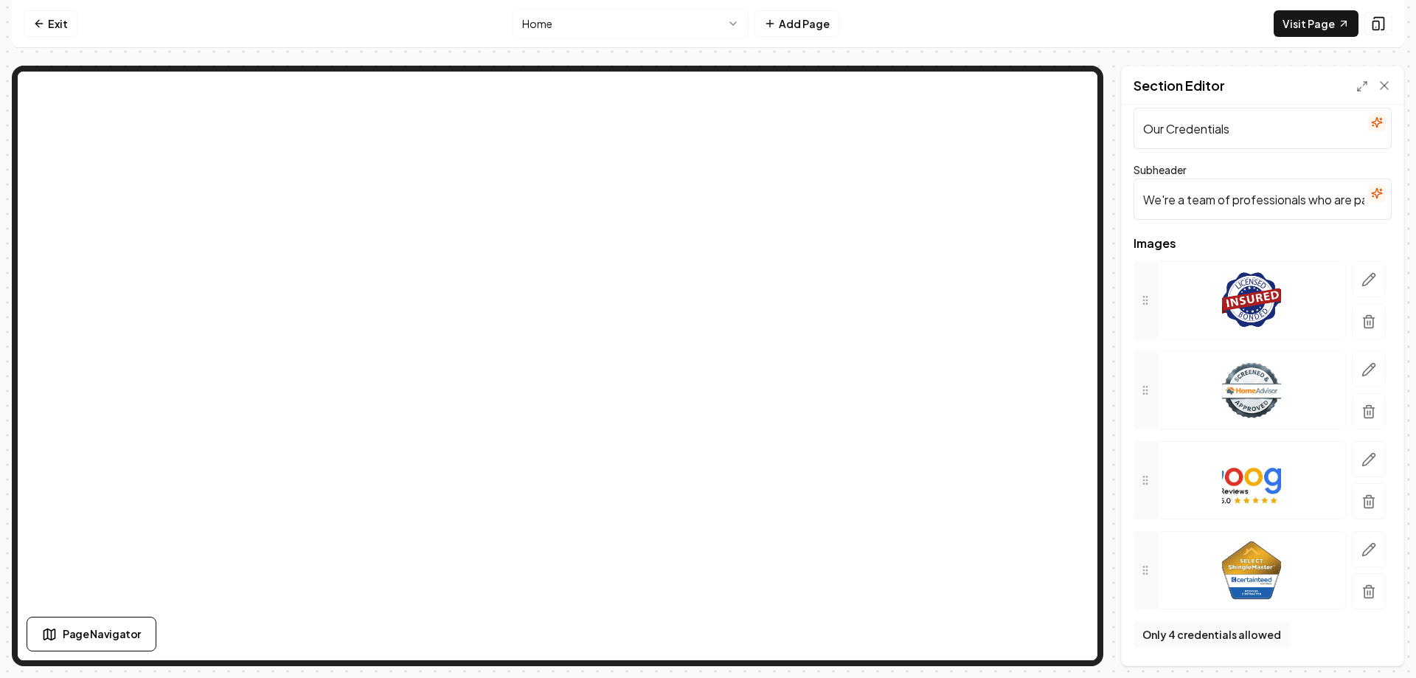
click at [1260, 574] on img at bounding box center [1251, 570] width 59 height 59
click at [1364, 589] on icon "button" at bounding box center [1368, 593] width 9 height 10
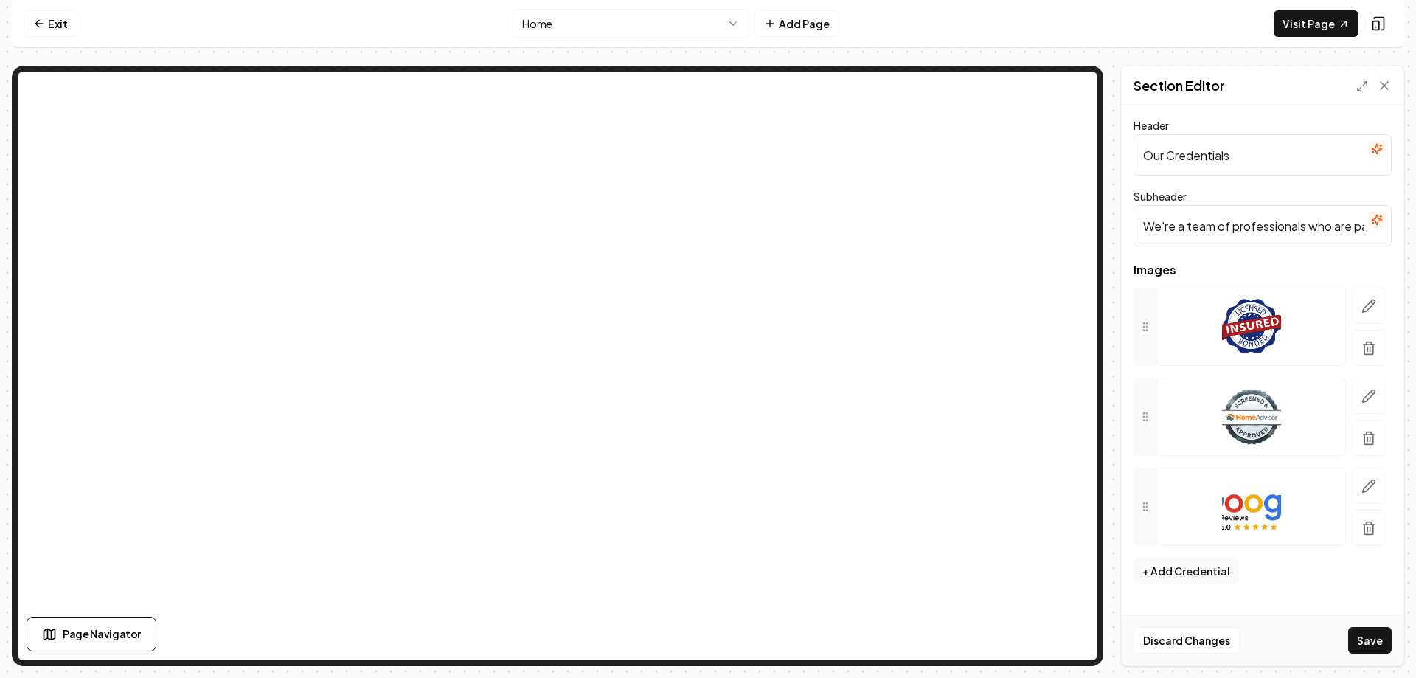
scroll to position [0, 0]
click at [1175, 572] on button "+ Add Credential" at bounding box center [1185, 571] width 105 height 27
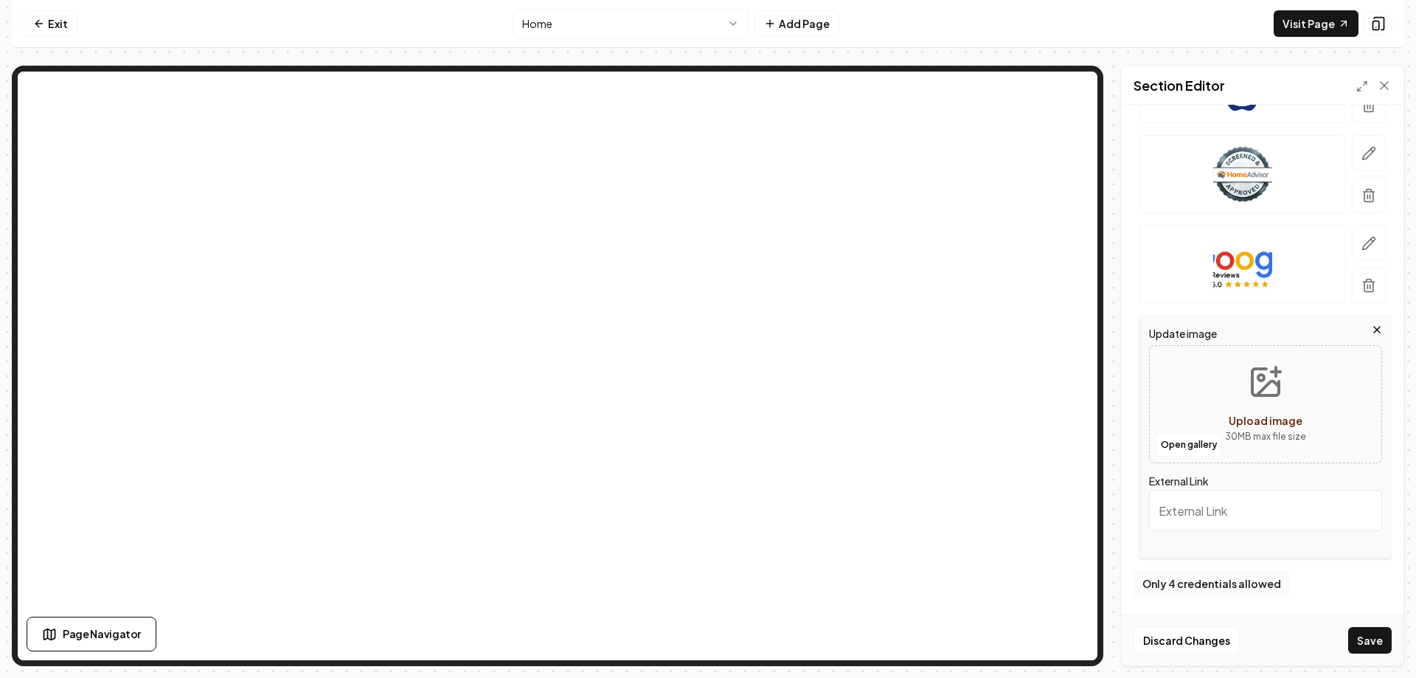
click at [1263, 406] on button "Upload image 30 MB max file size" at bounding box center [1265, 404] width 105 height 103
click at [1371, 329] on icon "button" at bounding box center [1377, 330] width 12 height 12
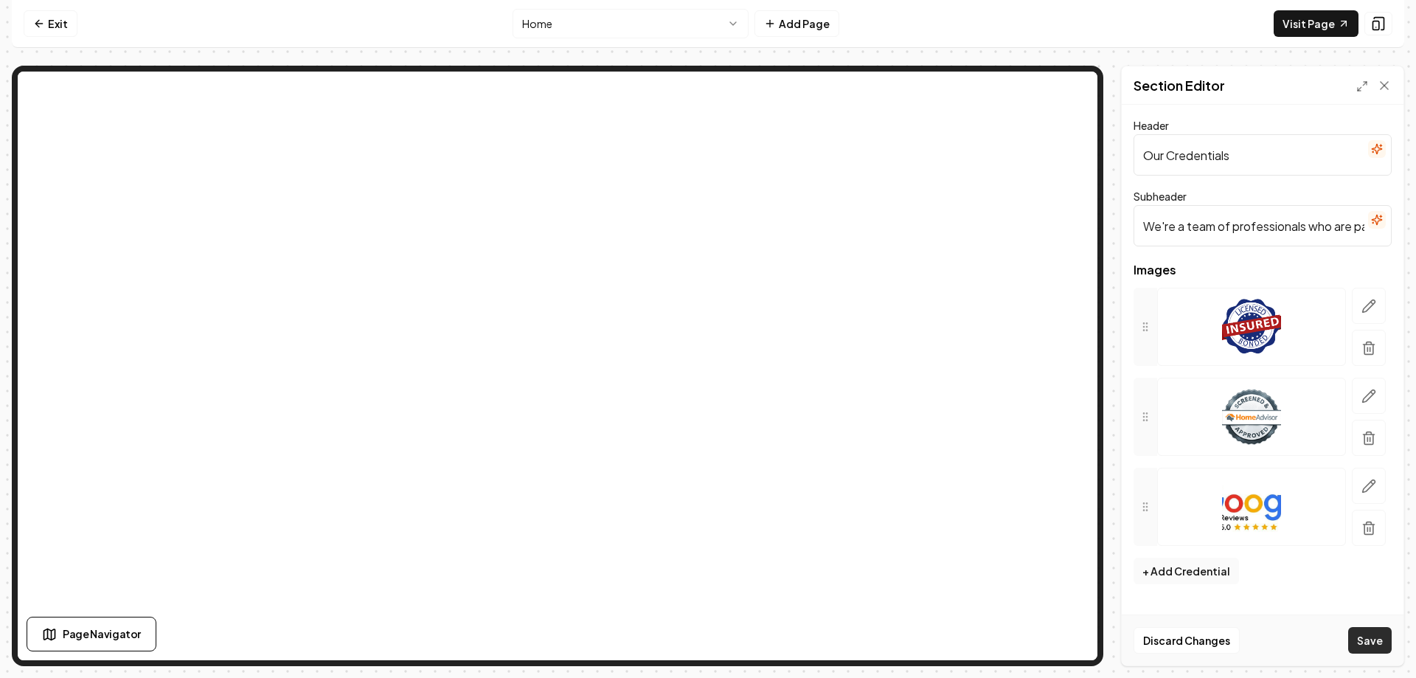
click at [1374, 633] on button "Save" at bounding box center [1370, 640] width 44 height 27
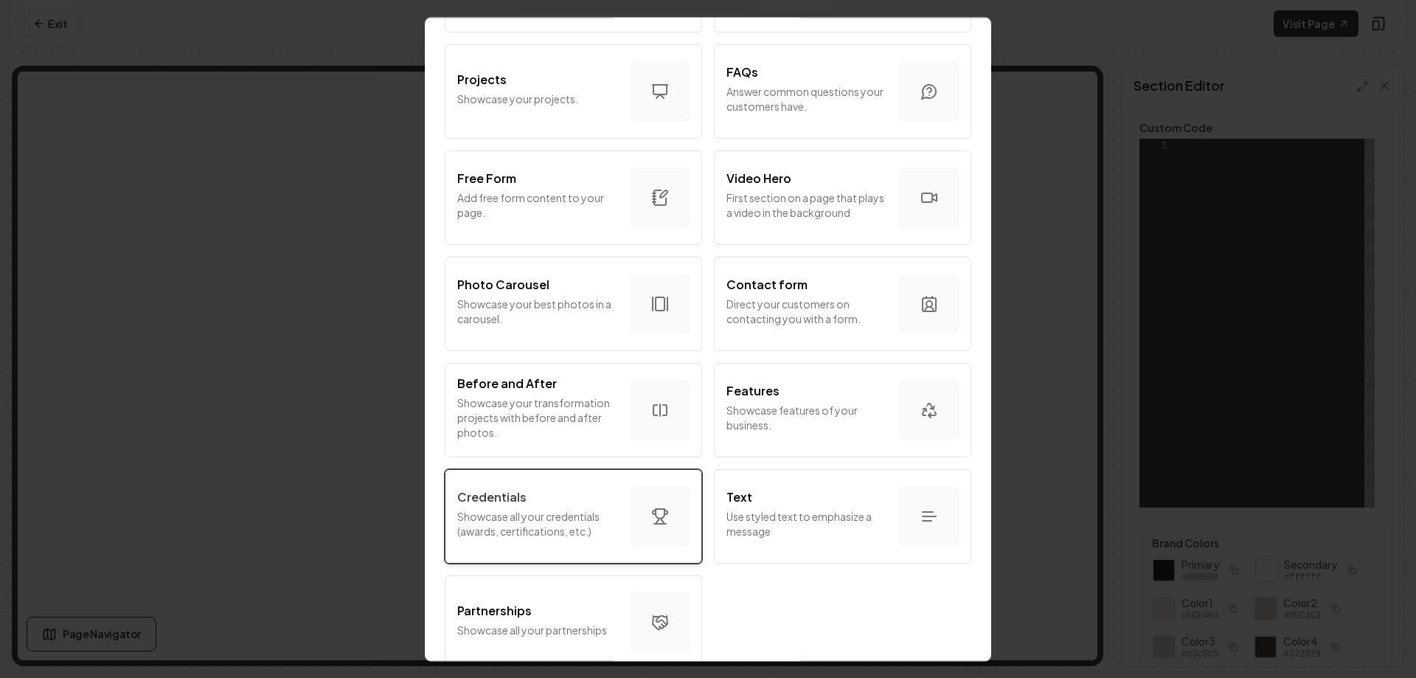
scroll to position [747, 0]
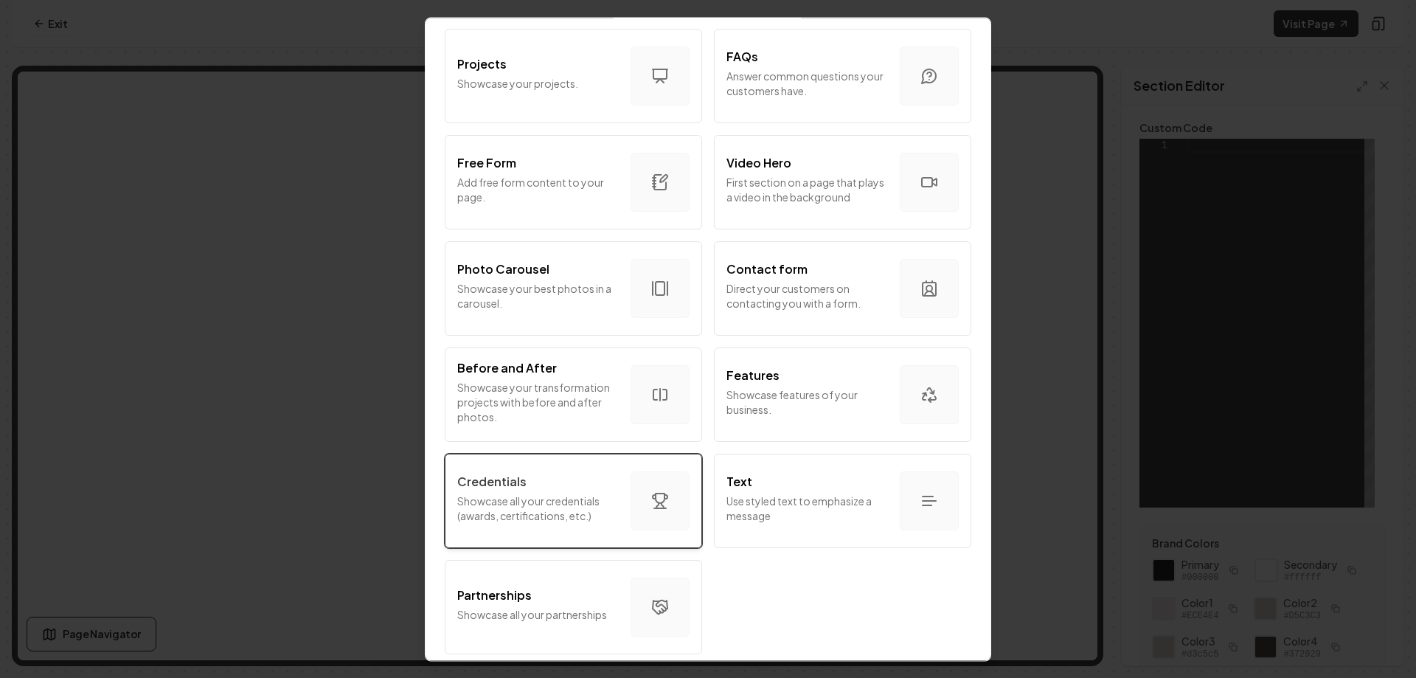
click at [597, 498] on p "Showcase all your credentials (awards, certifications, etc.)" at bounding box center [538, 507] width 162 height 29
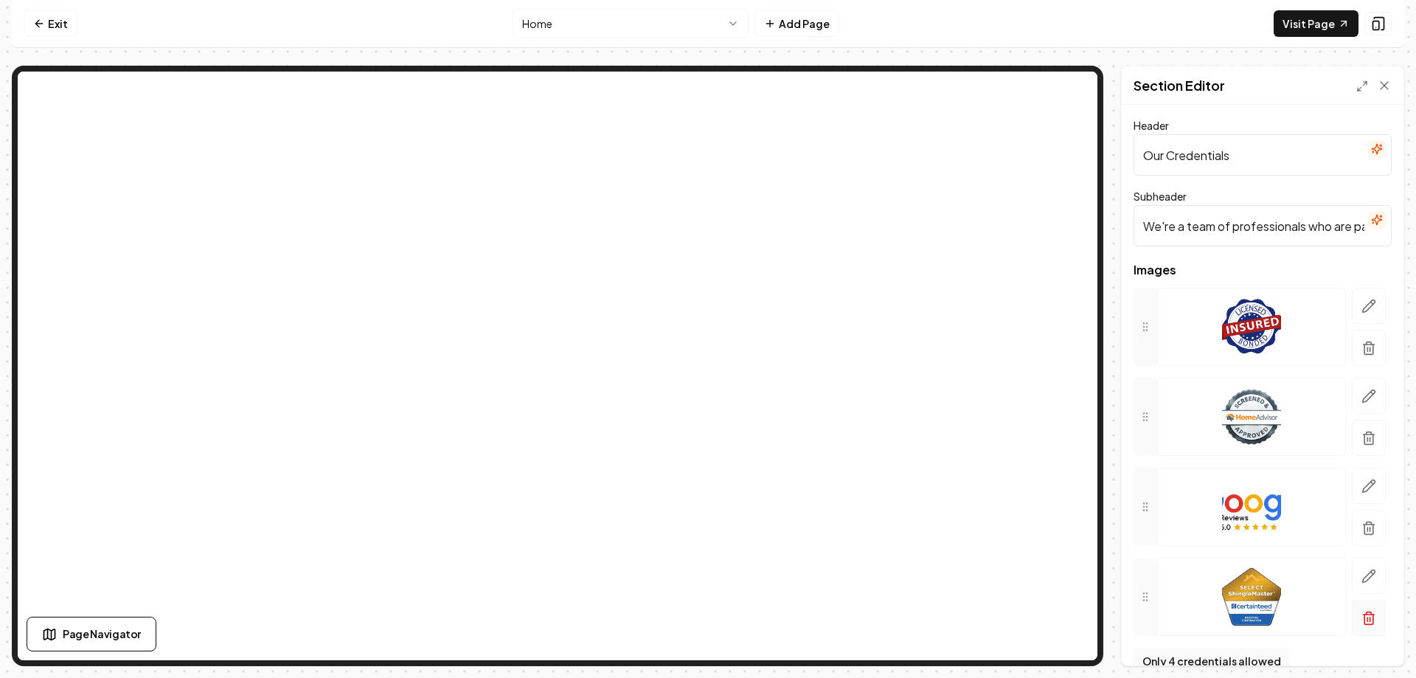
click at [1361, 612] on icon "button" at bounding box center [1368, 618] width 15 height 15
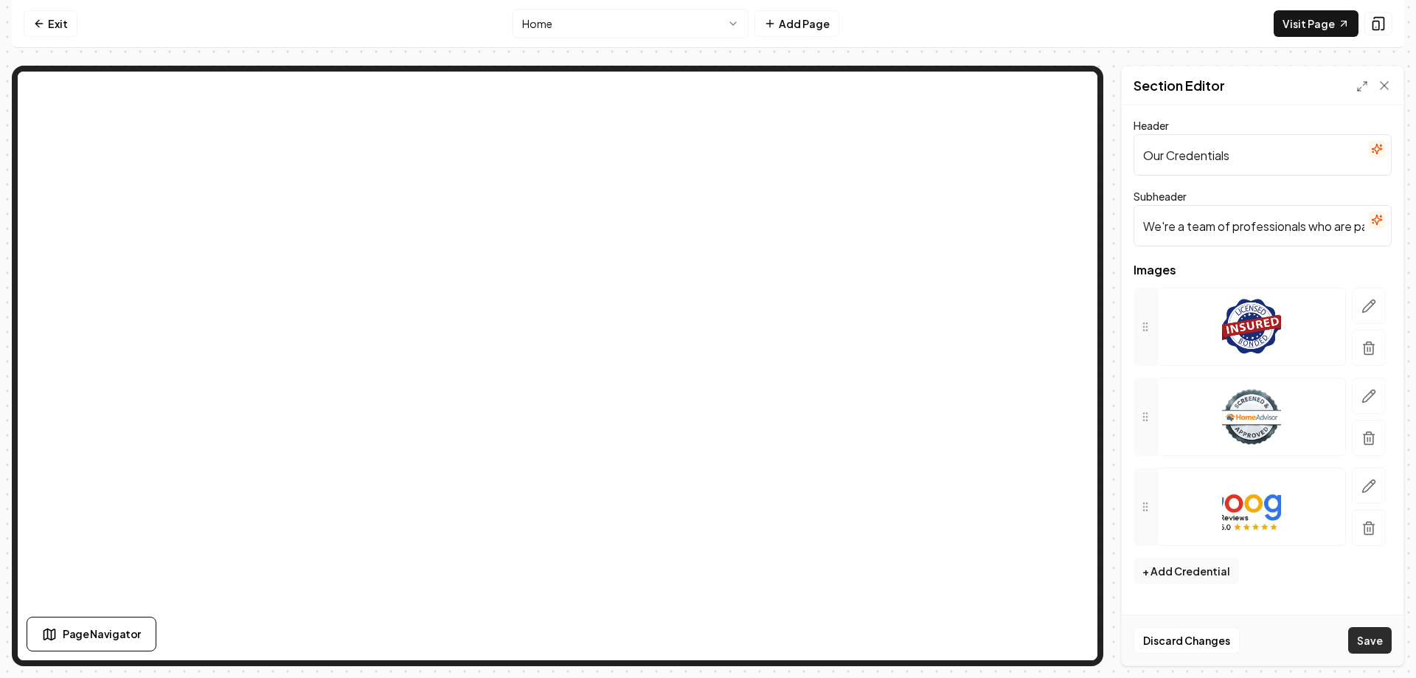
click at [1383, 644] on button "Save" at bounding box center [1370, 640] width 44 height 27
click at [33, 22] on icon at bounding box center [39, 24] width 12 height 12
